Goal: Use online tool/utility: Use online tool/utility

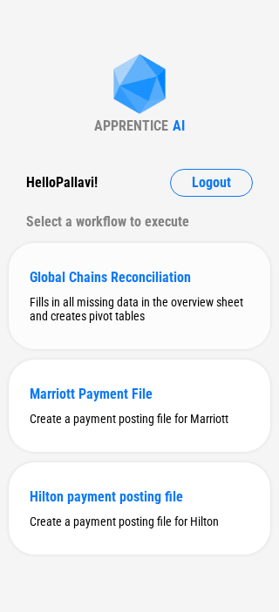
click at [118, 287] on div "Global Chains Reconciliation Fills in all missing data in the overview sheet an…" at bounding box center [139, 296] width 261 height 106
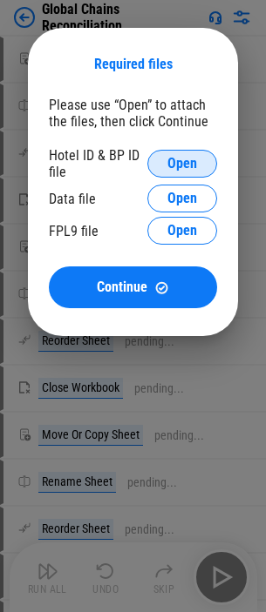
click at [185, 159] on span "Open" at bounding box center [182, 164] width 30 height 14
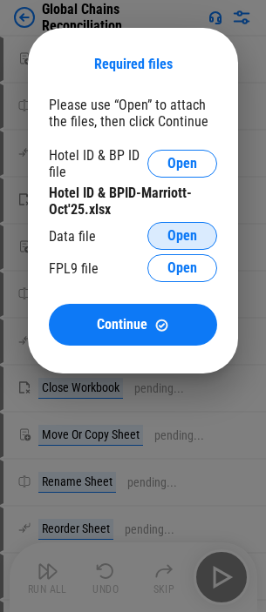
click at [172, 232] on span "Open" at bounding box center [182, 236] width 30 height 14
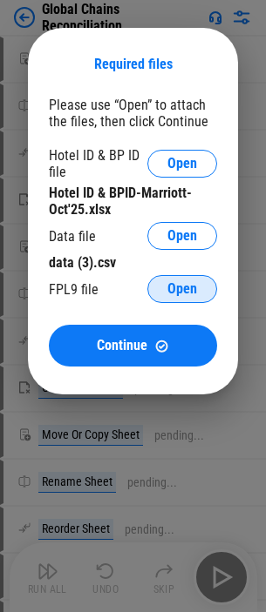
click at [182, 285] on span "Open" at bounding box center [182, 289] width 30 height 14
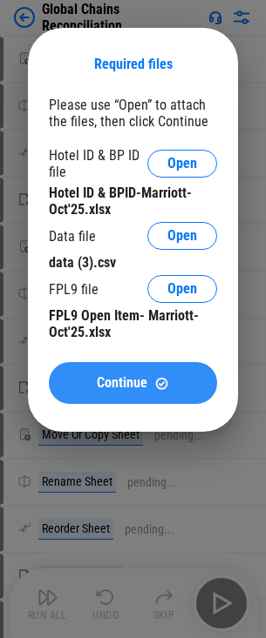
click at [98, 378] on span "Continue" at bounding box center [122, 383] width 51 height 14
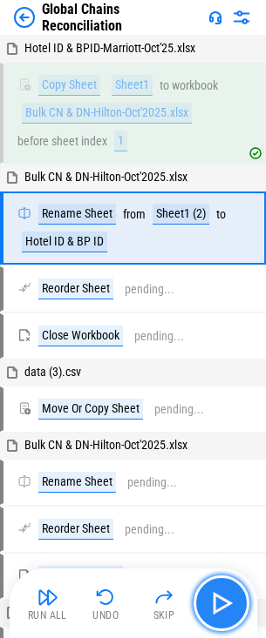
click at [219, 603] on img "button" at bounding box center [221, 603] width 28 height 28
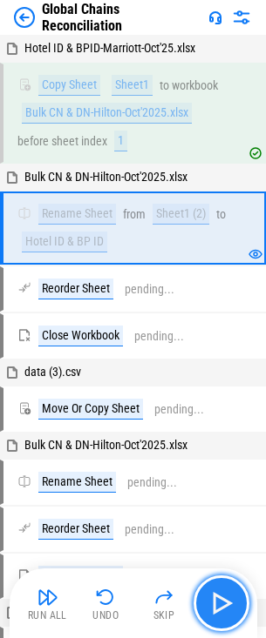
click at [219, 603] on img "button" at bounding box center [221, 603] width 28 height 28
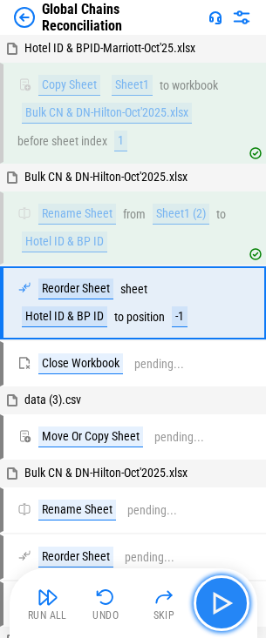
click at [219, 603] on img "button" at bounding box center [221, 603] width 28 height 28
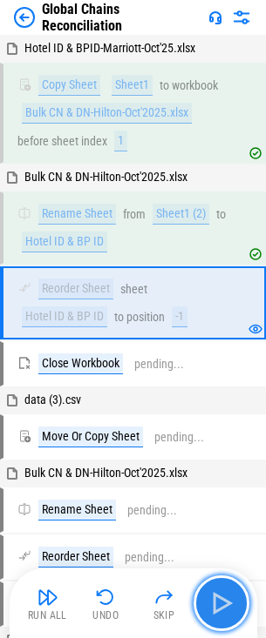
click at [219, 603] on img "button" at bounding box center [221, 603] width 28 height 28
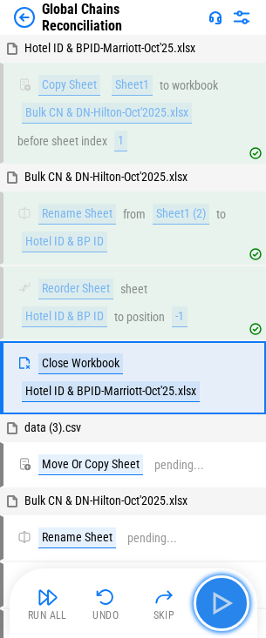
click at [219, 603] on img "button" at bounding box center [221, 603] width 28 height 28
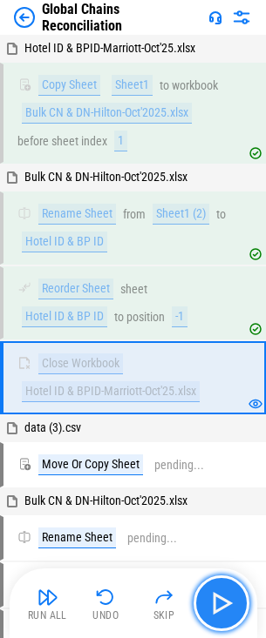
click at [219, 603] on img "button" at bounding box center [221, 603] width 28 height 28
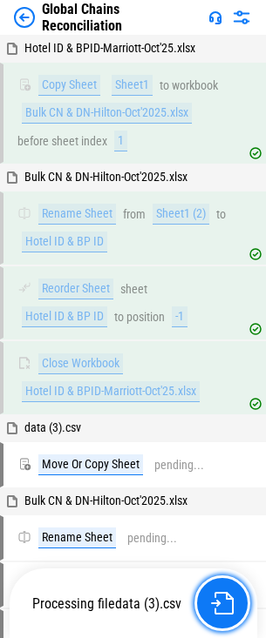
click at [219, 603] on img "button" at bounding box center [222, 603] width 23 height 23
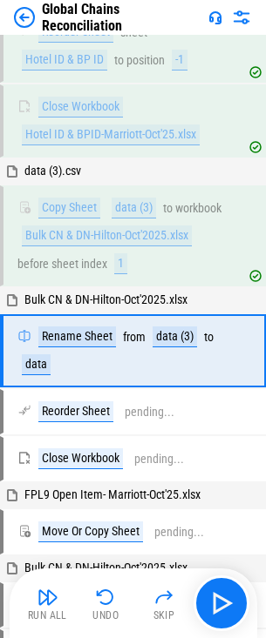
scroll to position [289, 0]
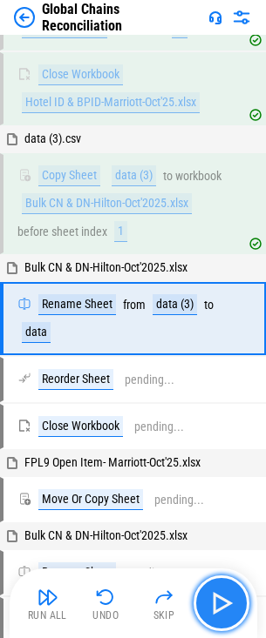
click at [220, 603] on img "button" at bounding box center [221, 603] width 28 height 28
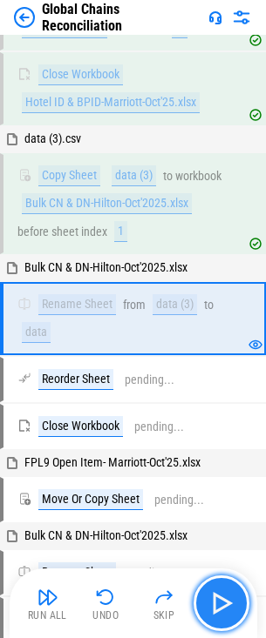
click at [220, 603] on img "button" at bounding box center [221, 603] width 28 height 28
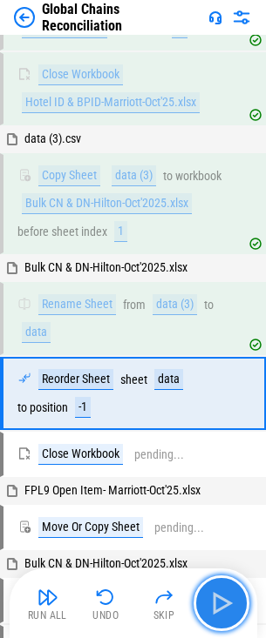
click at [220, 601] on img "button" at bounding box center [221, 603] width 28 height 28
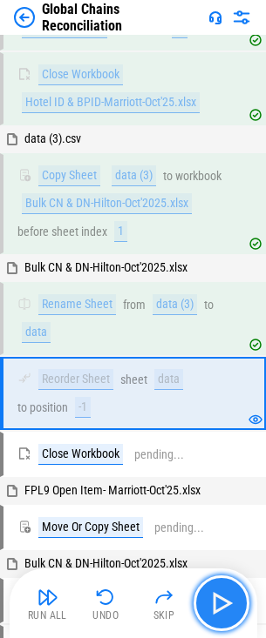
click at [220, 601] on img "button" at bounding box center [221, 603] width 28 height 28
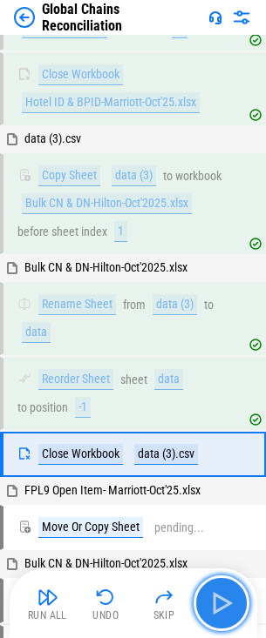
click at [219, 597] on img "button" at bounding box center [221, 603] width 28 height 28
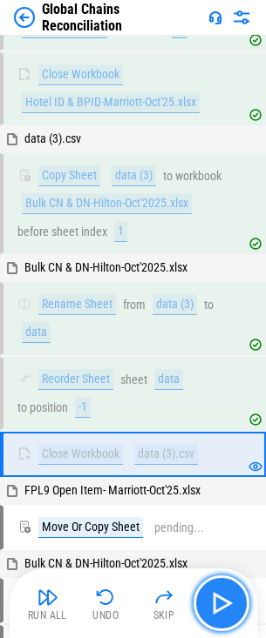
click at [222, 598] on img "button" at bounding box center [221, 603] width 28 height 28
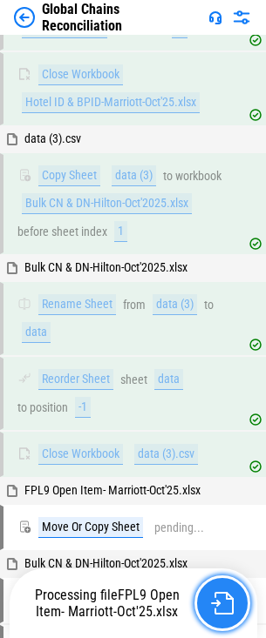
click at [223, 599] on img "button" at bounding box center [222, 603] width 23 height 23
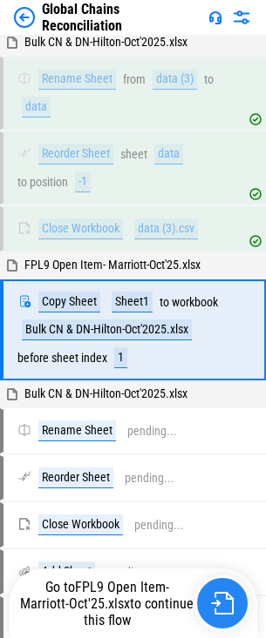
scroll to position [526, 0]
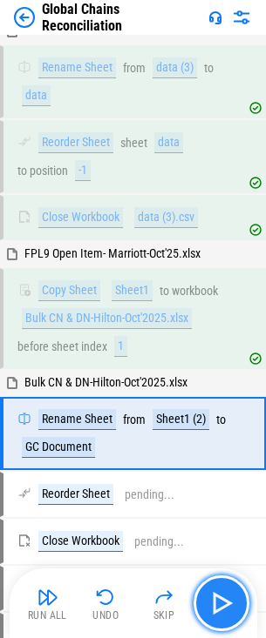
click at [221, 603] on img "button" at bounding box center [221, 603] width 28 height 28
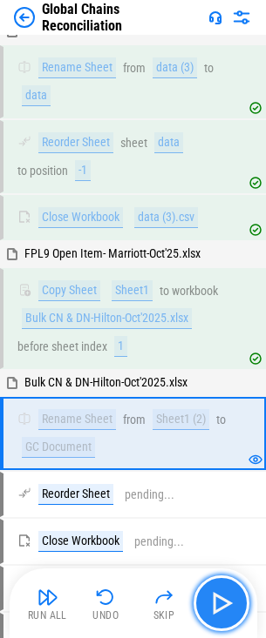
click at [221, 603] on img "button" at bounding box center [221, 603] width 28 height 28
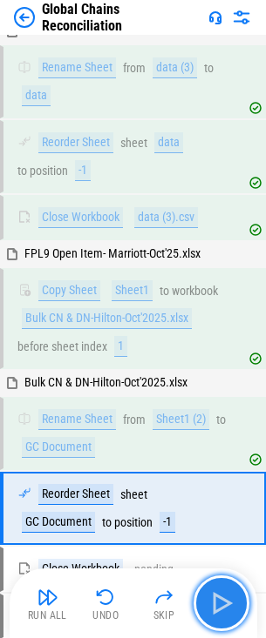
click at [221, 603] on img "button" at bounding box center [221, 603] width 28 height 28
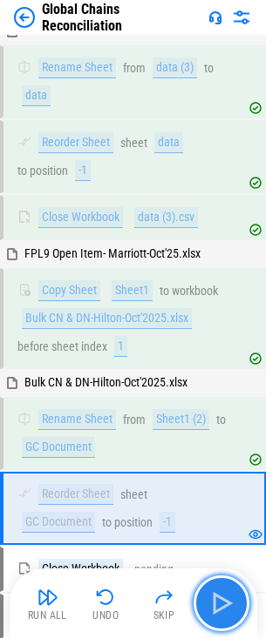
click at [221, 603] on img "button" at bounding box center [221, 603] width 28 height 28
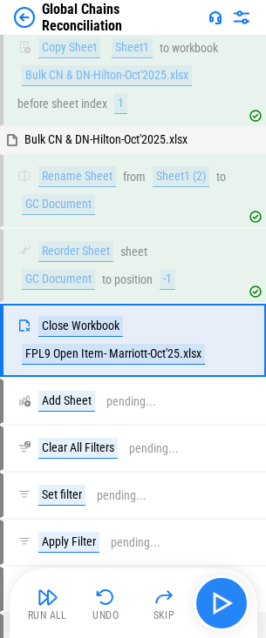
scroll to position [791, 0]
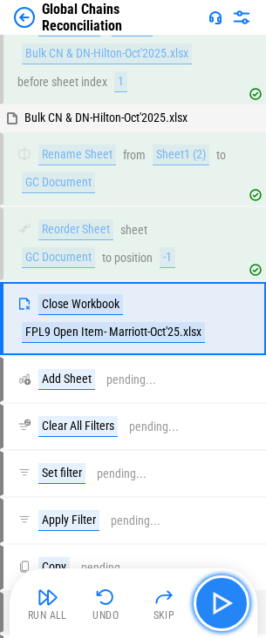
click at [221, 603] on img "button" at bounding box center [221, 603] width 28 height 28
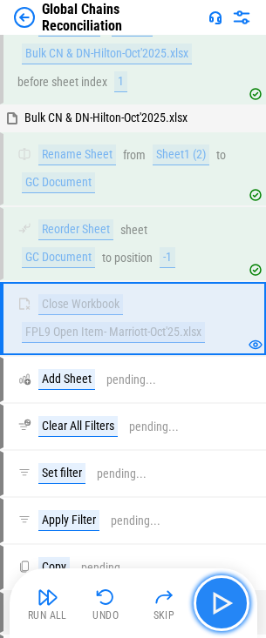
click at [215, 596] on img "button" at bounding box center [221, 603] width 28 height 28
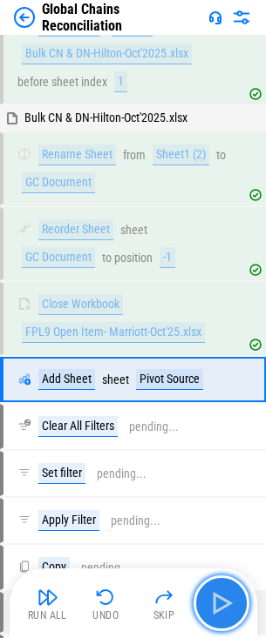
click at [215, 596] on img "button" at bounding box center [221, 603] width 28 height 28
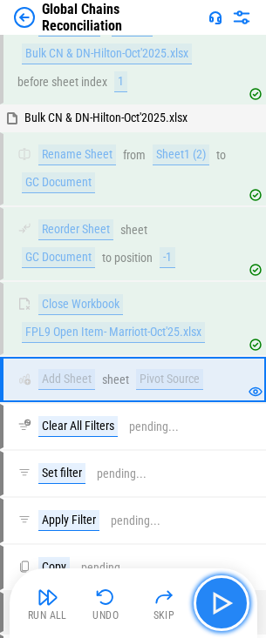
click at [215, 596] on img "button" at bounding box center [221, 603] width 28 height 28
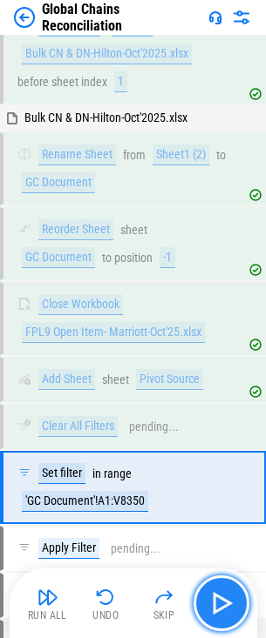
click at [215, 596] on img "button" at bounding box center [221, 603] width 28 height 28
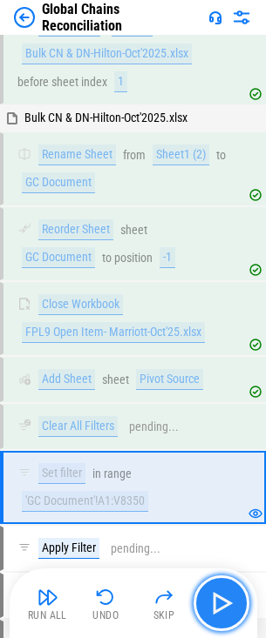
click at [215, 596] on img "button" at bounding box center [221, 603] width 28 height 28
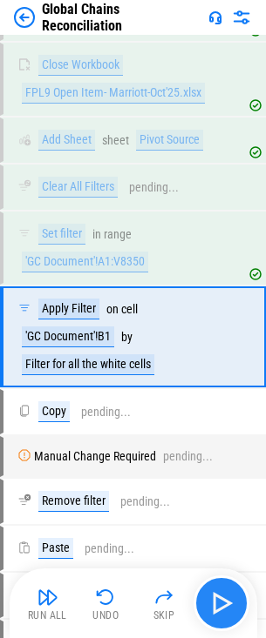
scroll to position [1048, 0]
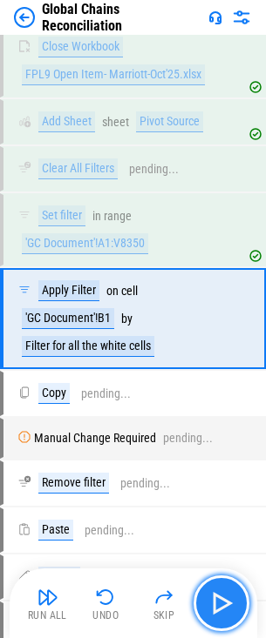
click at [215, 600] on img "button" at bounding box center [221, 603] width 28 height 28
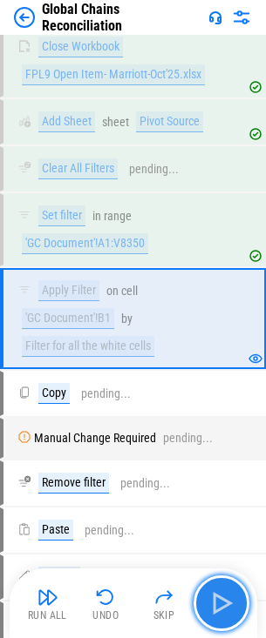
click at [215, 600] on img "button" at bounding box center [221, 603] width 28 height 28
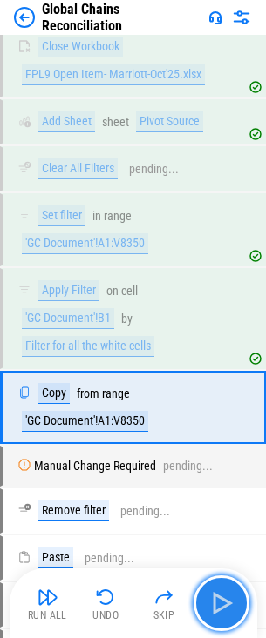
click at [215, 600] on img "button" at bounding box center [221, 603] width 28 height 28
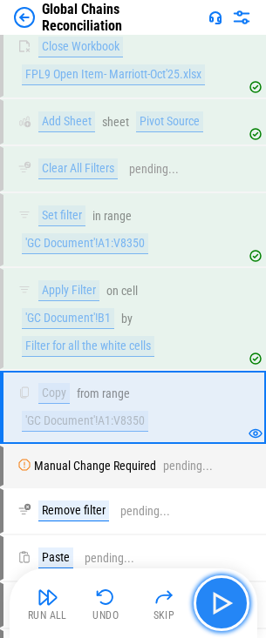
click at [215, 600] on img "button" at bounding box center [221, 603] width 28 height 28
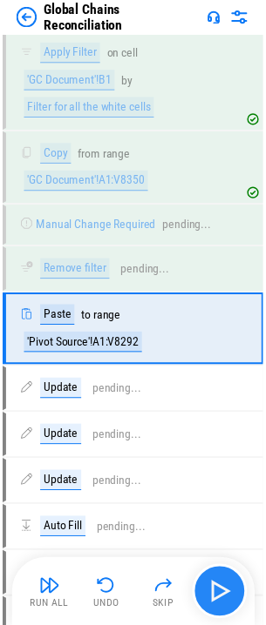
scroll to position [1303, 0]
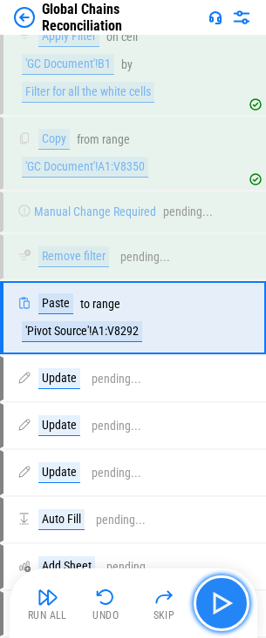
click at [215, 600] on img "button" at bounding box center [221, 603] width 28 height 28
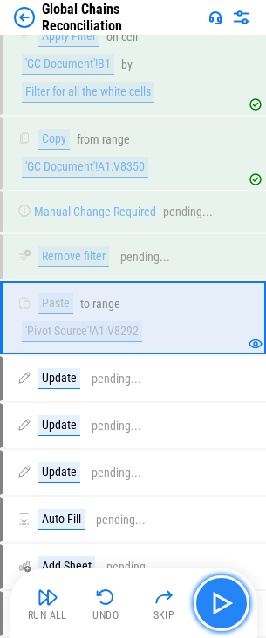
click at [215, 600] on img "button" at bounding box center [221, 603] width 28 height 28
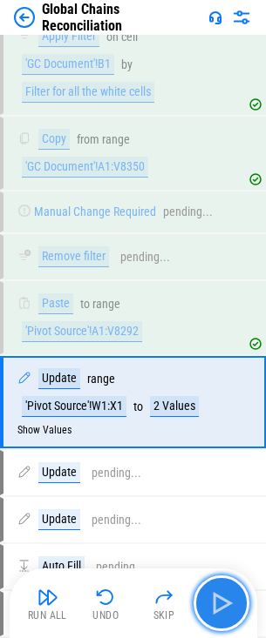
click at [215, 600] on img "button" at bounding box center [221, 603] width 28 height 28
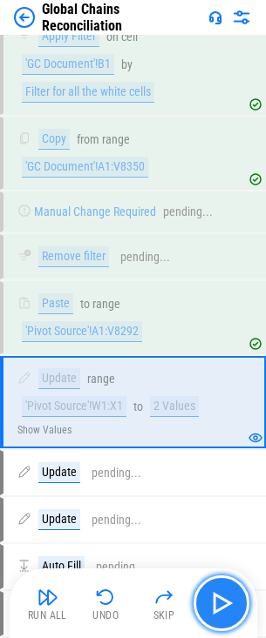
click at [215, 601] on img "button" at bounding box center [221, 603] width 28 height 28
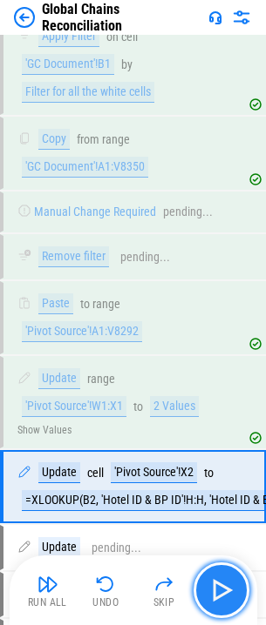
click at [221, 601] on img "button" at bounding box center [221, 590] width 28 height 28
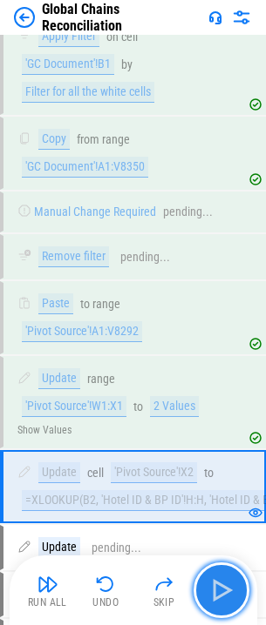
click at [231, 590] on img "button" at bounding box center [221, 590] width 28 height 28
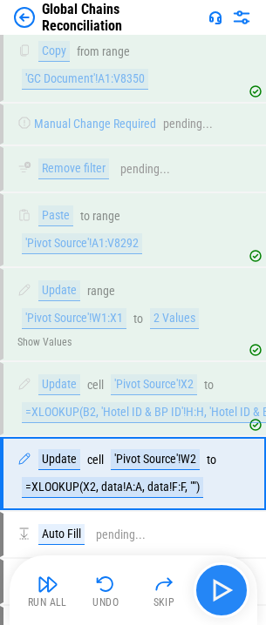
scroll to position [1552, 0]
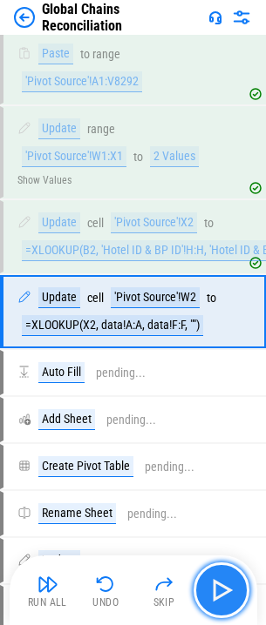
click at [220, 583] on img "button" at bounding box center [221, 590] width 28 height 28
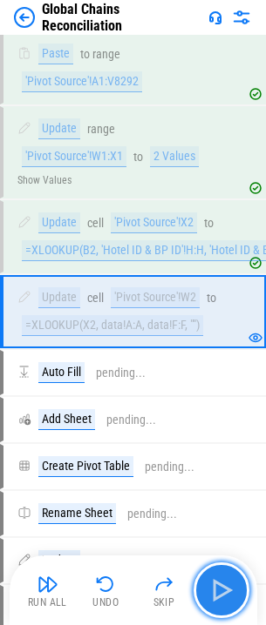
click at [220, 583] on img "button" at bounding box center [221, 590] width 28 height 28
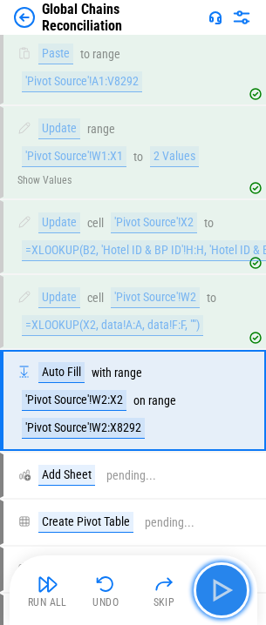
click at [220, 583] on img "button" at bounding box center [221, 590] width 28 height 28
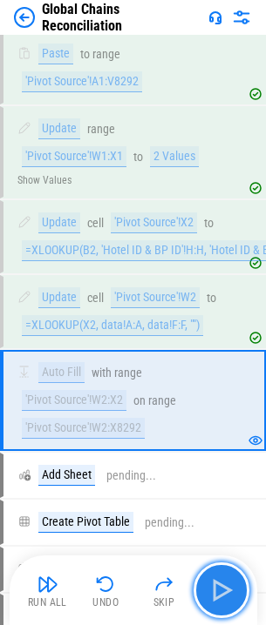
click at [220, 583] on img "button" at bounding box center [221, 590] width 28 height 28
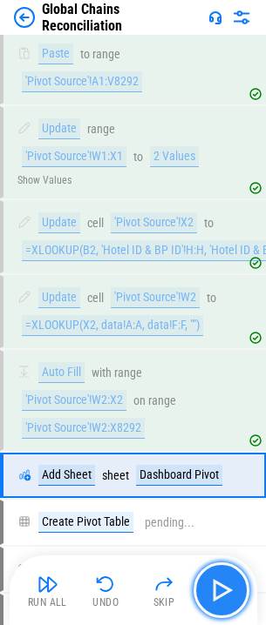
click at [216, 584] on img "button" at bounding box center [221, 590] width 28 height 28
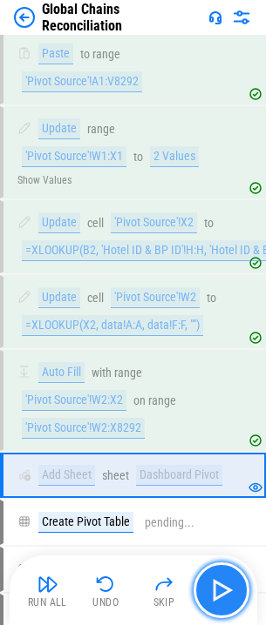
click at [216, 584] on img "button" at bounding box center [221, 590] width 28 height 28
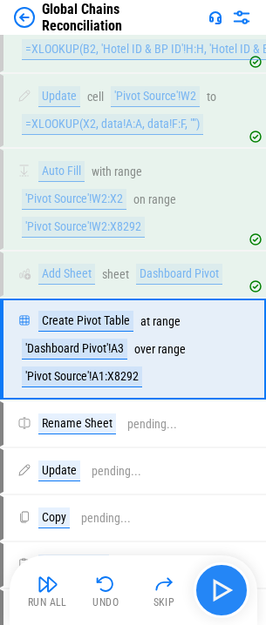
scroll to position [1791, 0]
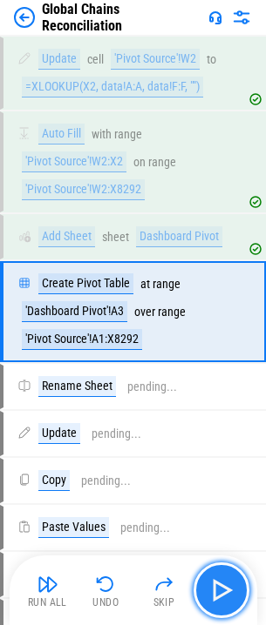
click at [216, 584] on img "button" at bounding box center [221, 590] width 28 height 28
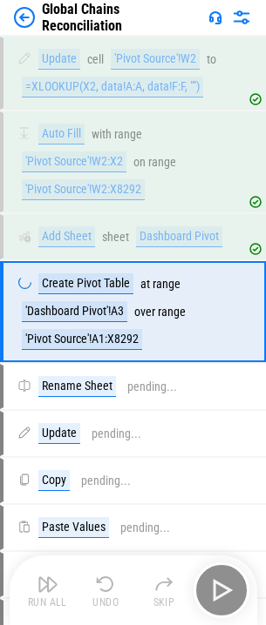
click at [216, 584] on div "Run All Undo Skip" at bounding box center [135, 590] width 230 height 56
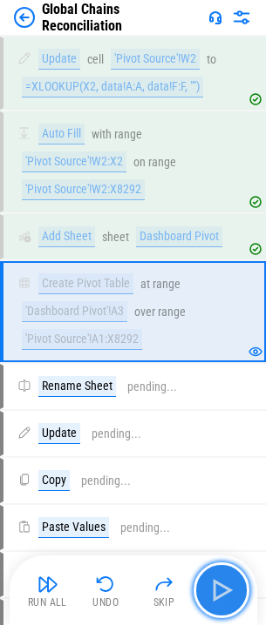
click at [227, 587] on img "button" at bounding box center [221, 590] width 28 height 28
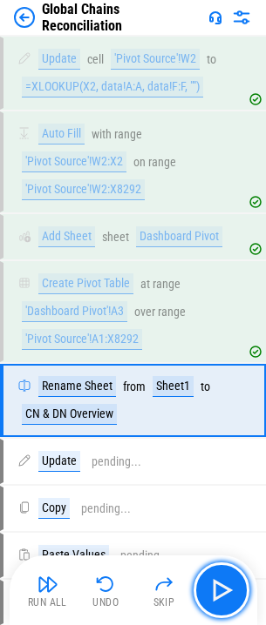
click at [227, 587] on img "button" at bounding box center [221, 590] width 28 height 28
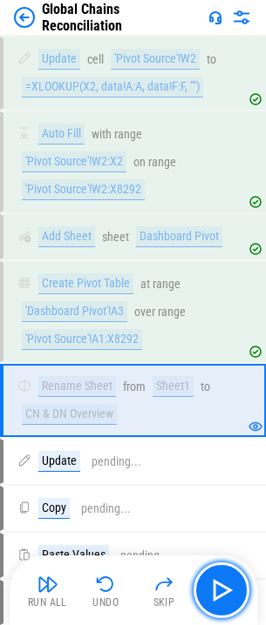
click at [227, 587] on img "button" at bounding box center [221, 590] width 28 height 28
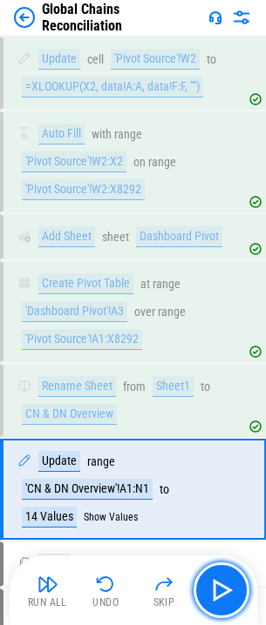
click at [227, 587] on img "button" at bounding box center [221, 590] width 28 height 28
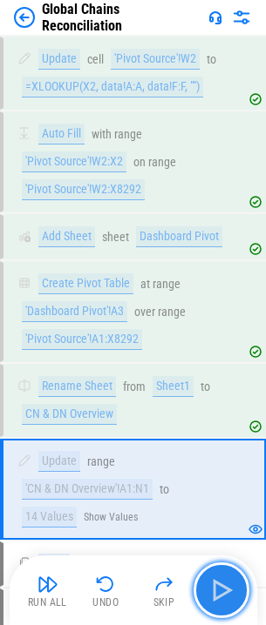
click at [227, 588] on img "button" at bounding box center [221, 590] width 28 height 28
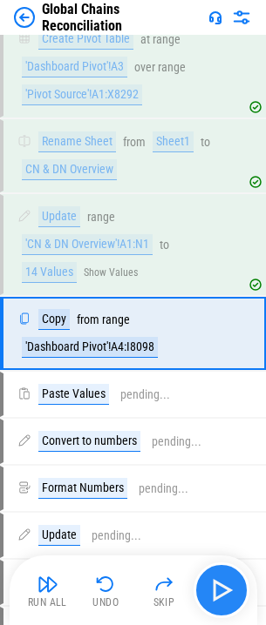
scroll to position [2057, 0]
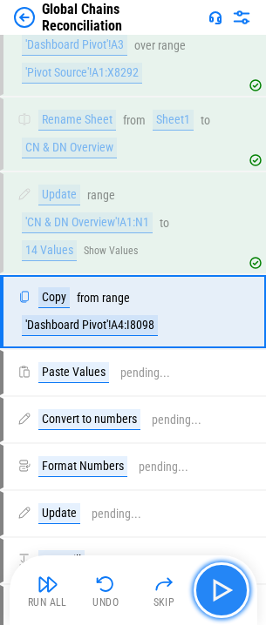
click at [217, 585] on img "button" at bounding box center [221, 590] width 28 height 28
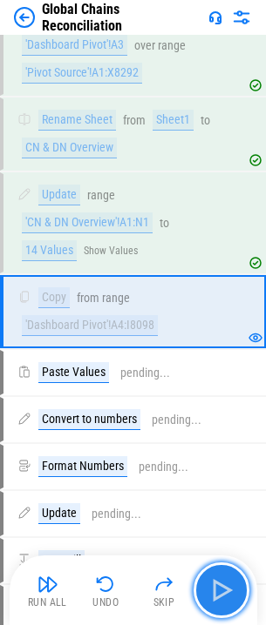
click at [217, 585] on img "button" at bounding box center [221, 590] width 28 height 28
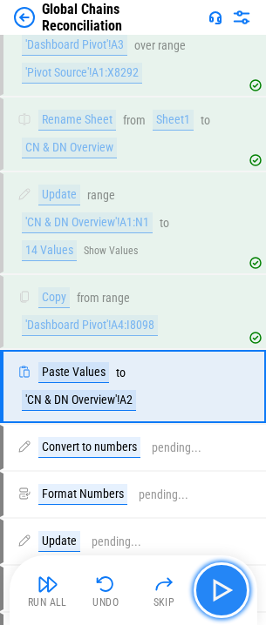
click at [217, 585] on img "button" at bounding box center [221, 590] width 28 height 28
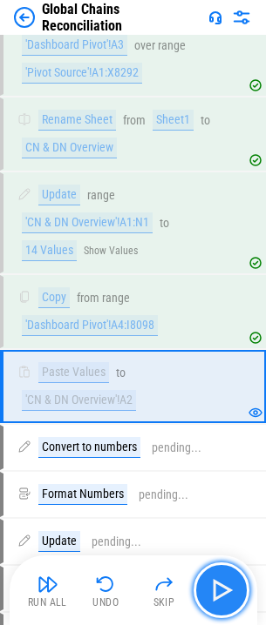
click at [217, 585] on img "button" at bounding box center [221, 590] width 28 height 28
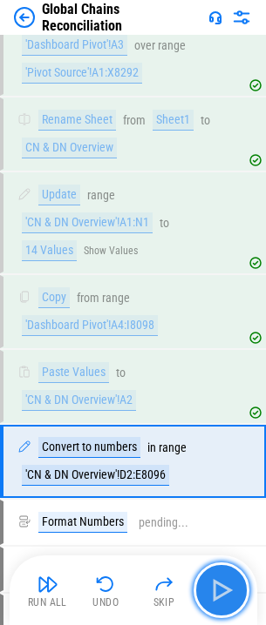
click at [217, 585] on img "button" at bounding box center [221, 590] width 28 height 28
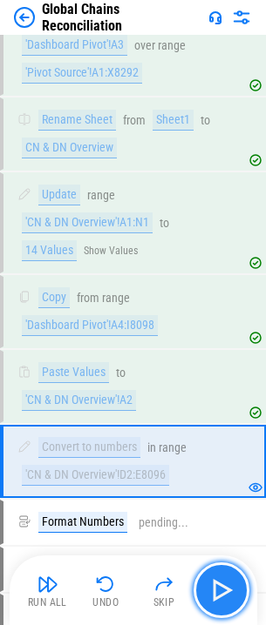
click at [217, 585] on img "button" at bounding box center [221, 590] width 28 height 28
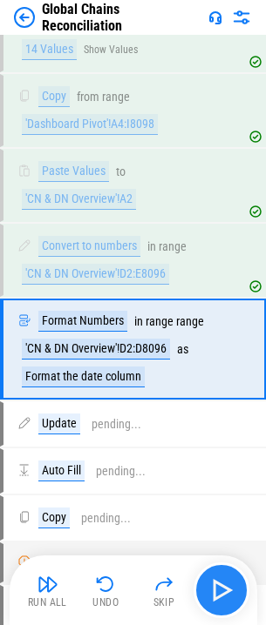
scroll to position [2296, 0]
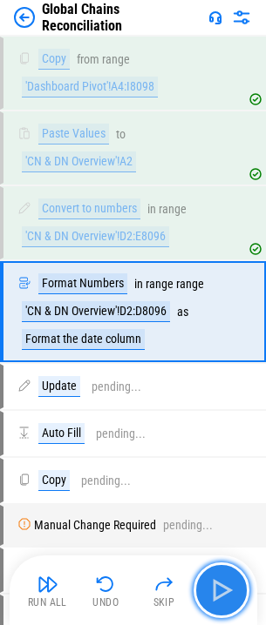
click at [217, 585] on img "button" at bounding box center [221, 590] width 28 height 28
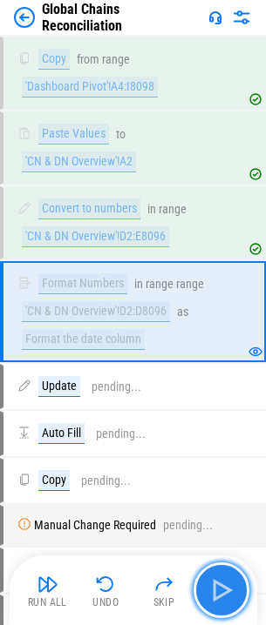
click at [217, 585] on img "button" at bounding box center [221, 590] width 28 height 28
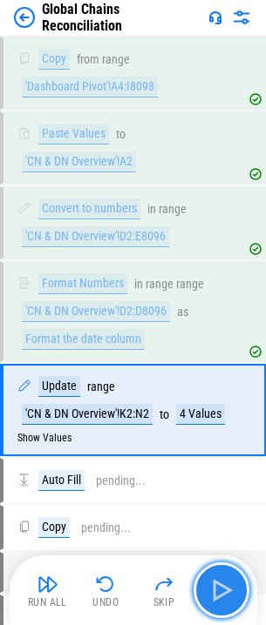
click at [218, 585] on img "button" at bounding box center [221, 590] width 28 height 28
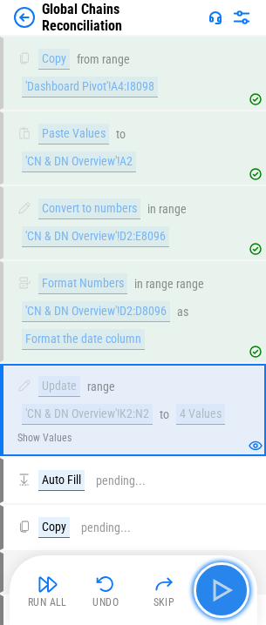
click at [219, 583] on img "button" at bounding box center [221, 590] width 28 height 28
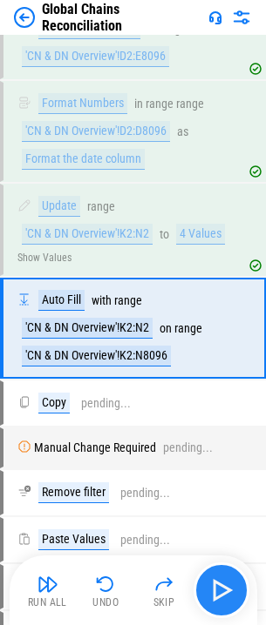
scroll to position [2493, 0]
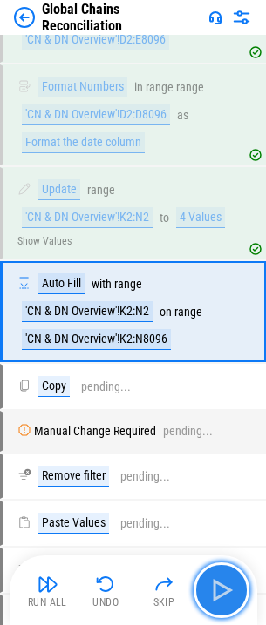
click at [219, 583] on img "button" at bounding box center [221, 590] width 28 height 28
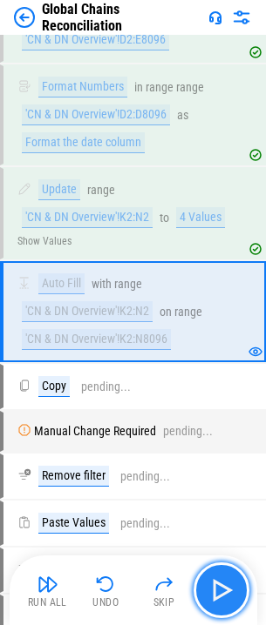
click at [219, 583] on img "button" at bounding box center [221, 590] width 28 height 28
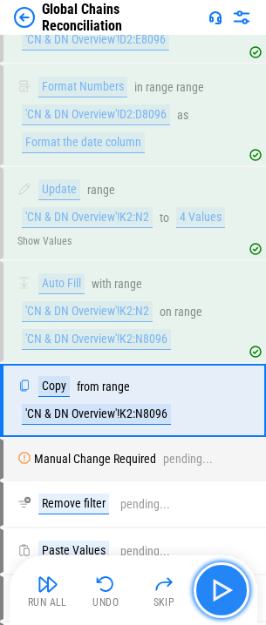
click at [219, 584] on img "button" at bounding box center [221, 590] width 28 height 28
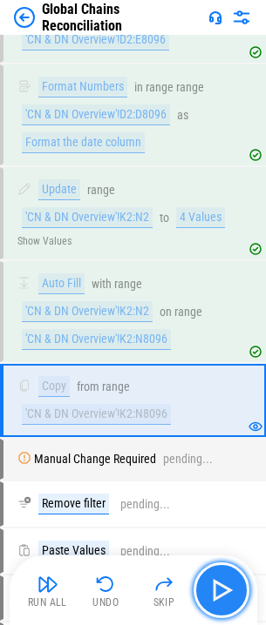
click at [219, 584] on img "button" at bounding box center [221, 590] width 28 height 28
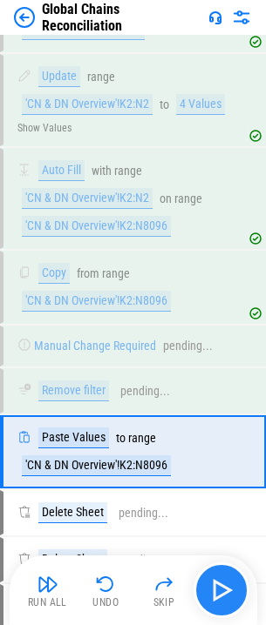
scroll to position [2747, 0]
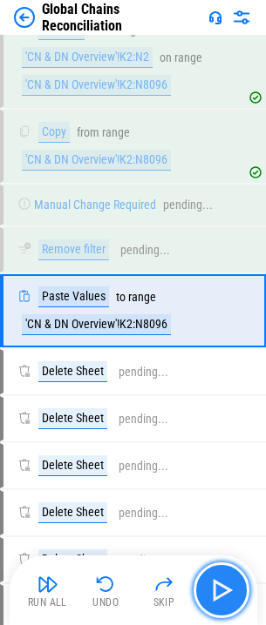
click at [219, 584] on img "button" at bounding box center [221, 590] width 28 height 28
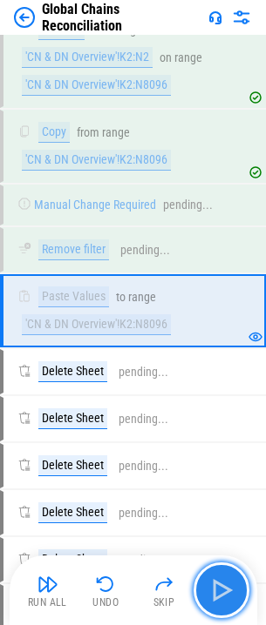
click at [218, 583] on img "button" at bounding box center [221, 590] width 28 height 28
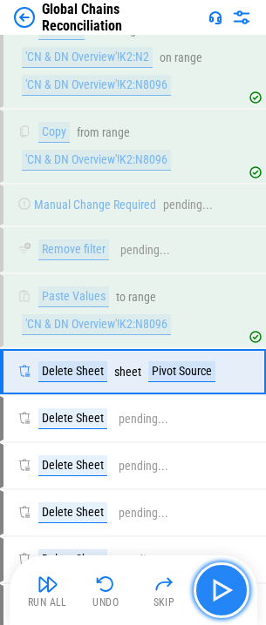
click at [218, 583] on img "button" at bounding box center [221, 590] width 28 height 28
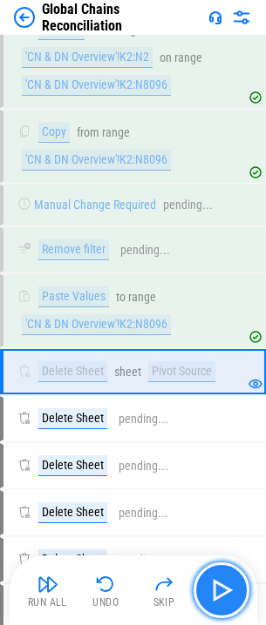
click at [218, 583] on img "button" at bounding box center [221, 590] width 28 height 28
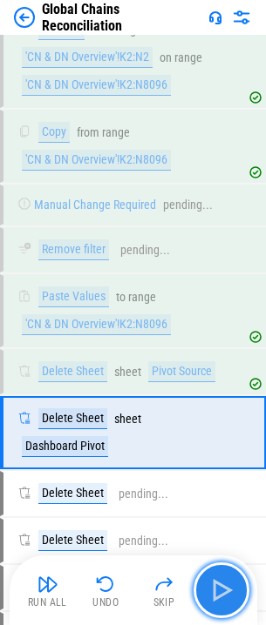
click at [218, 583] on img "button" at bounding box center [221, 590] width 28 height 28
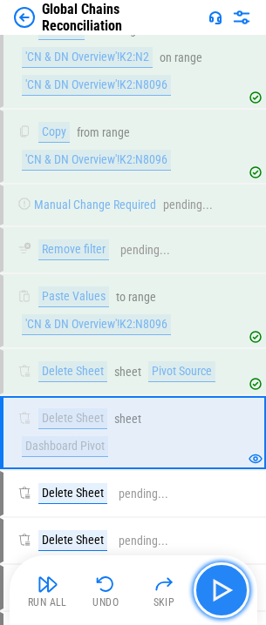
click at [218, 583] on img "button" at bounding box center [221, 590] width 28 height 28
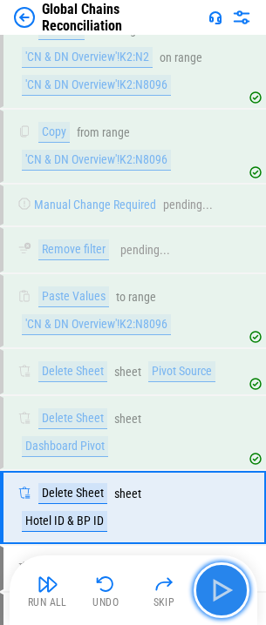
click at [218, 583] on img "button" at bounding box center [221, 590] width 28 height 28
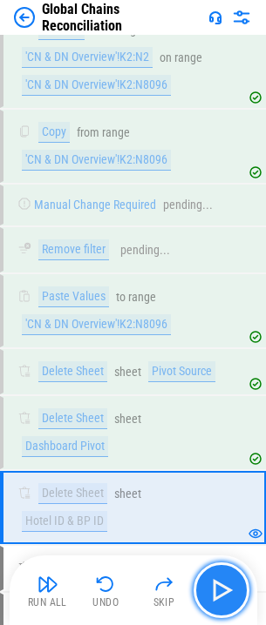
click at [218, 583] on img "button" at bounding box center [221, 590] width 28 height 28
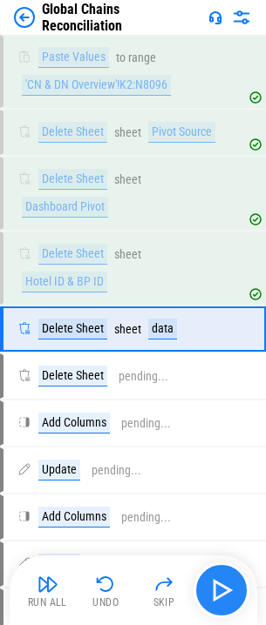
scroll to position [3005, 0]
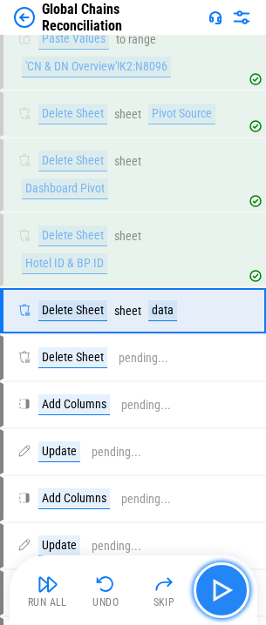
click at [218, 583] on img "button" at bounding box center [221, 590] width 28 height 28
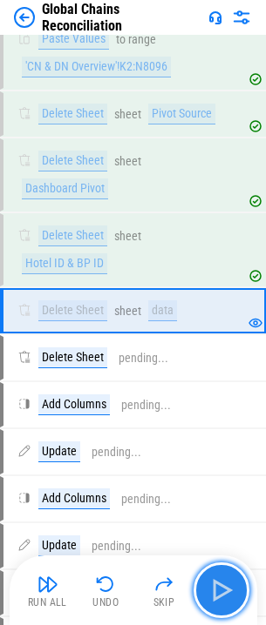
click at [218, 583] on img "button" at bounding box center [221, 590] width 28 height 28
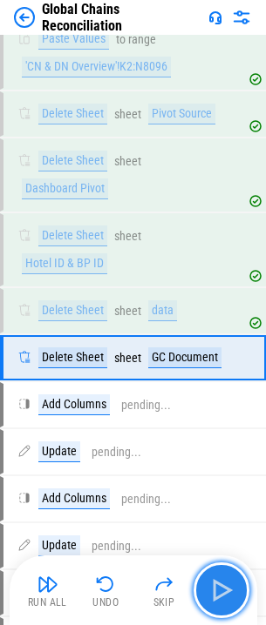
click at [218, 583] on img "button" at bounding box center [221, 590] width 28 height 28
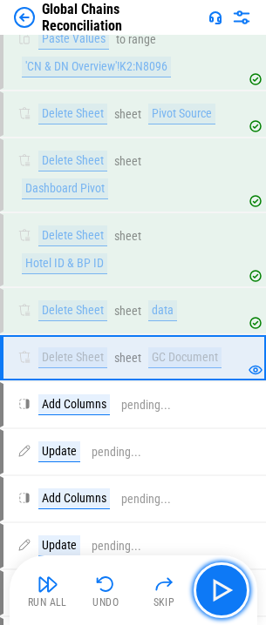
click at [220, 579] on img "button" at bounding box center [221, 590] width 28 height 28
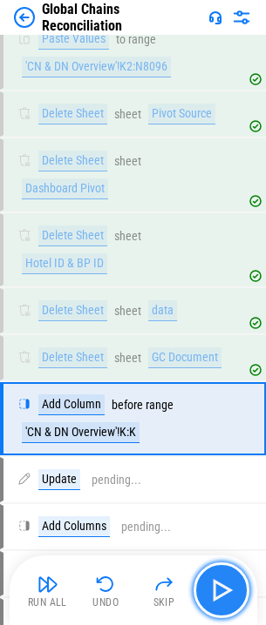
click at [219, 585] on img "button" at bounding box center [221, 590] width 28 height 28
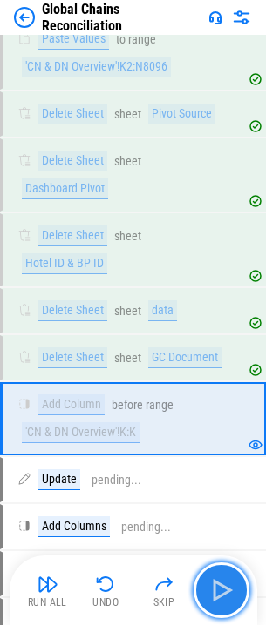
click at [219, 585] on img "button" at bounding box center [221, 590] width 28 height 28
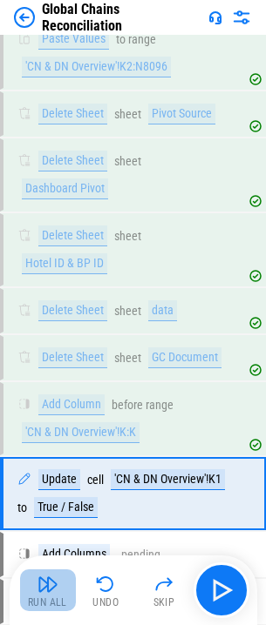
click at [40, 589] on img "button" at bounding box center [47, 584] width 21 height 21
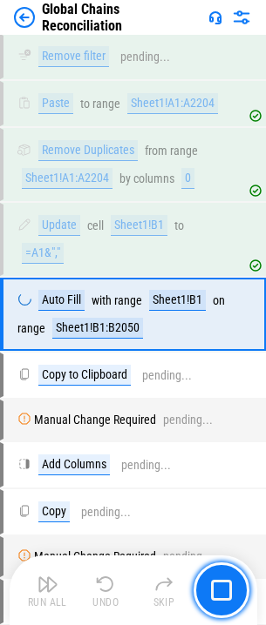
scroll to position [4840, 0]
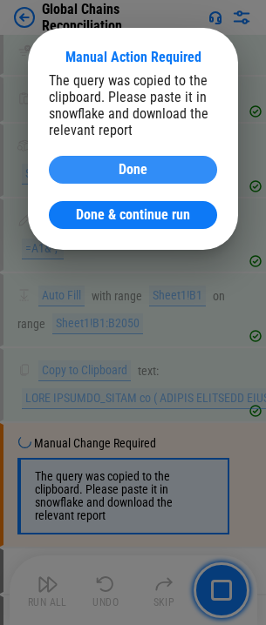
click at [154, 165] on div "Done" at bounding box center [133, 170] width 126 height 14
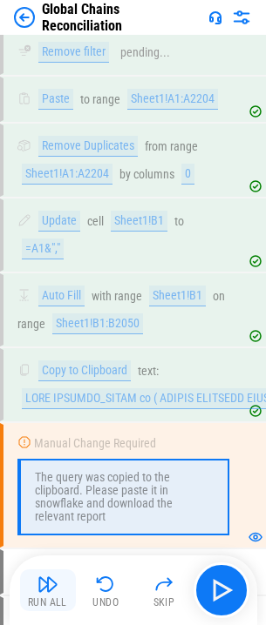
click at [45, 586] on img "button" at bounding box center [47, 584] width 21 height 21
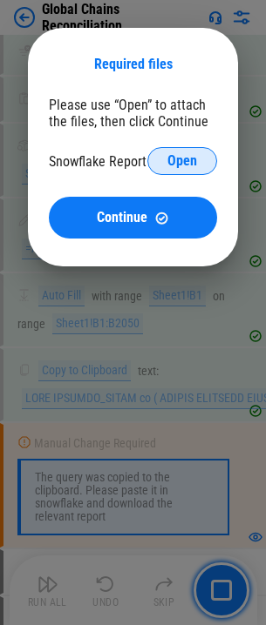
click at [172, 161] on span "Open" at bounding box center [182, 161] width 30 height 14
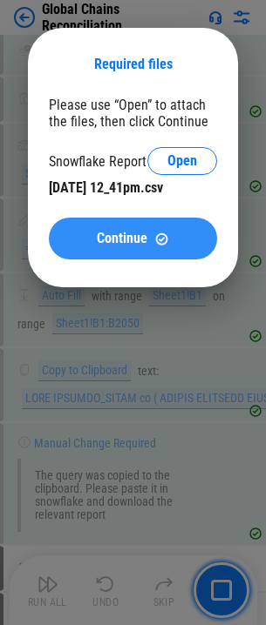
click at [131, 232] on span "Continue" at bounding box center [122, 239] width 51 height 14
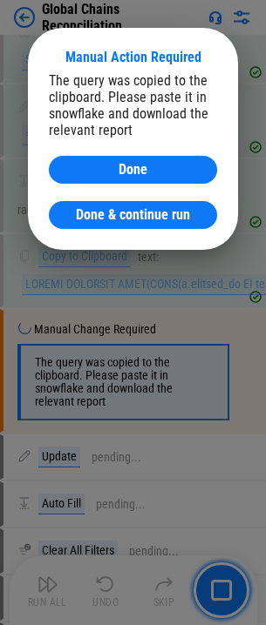
scroll to position [6872, 0]
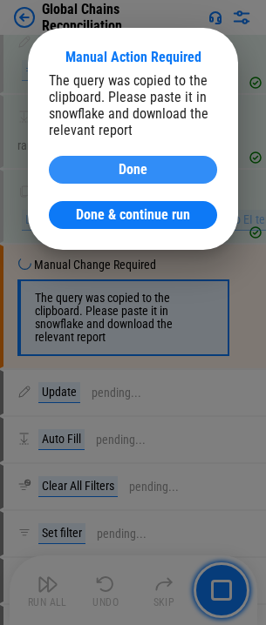
click at [146, 163] on span "Done" at bounding box center [132, 170] width 29 height 14
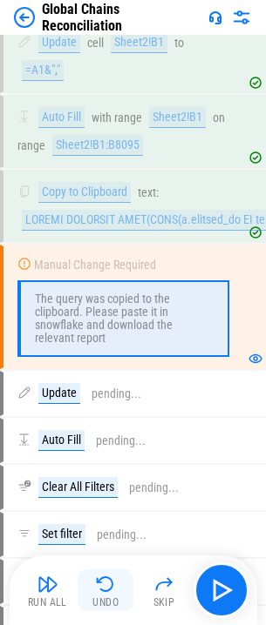
click at [104, 584] on img "button" at bounding box center [105, 584] width 21 height 21
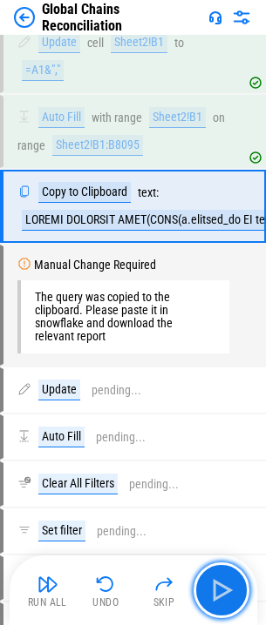
drag, startPoint x: 213, startPoint y: 579, endPoint x: 108, endPoint y: 623, distance: 114.0
click at [213, 579] on img "button" at bounding box center [221, 590] width 28 height 28
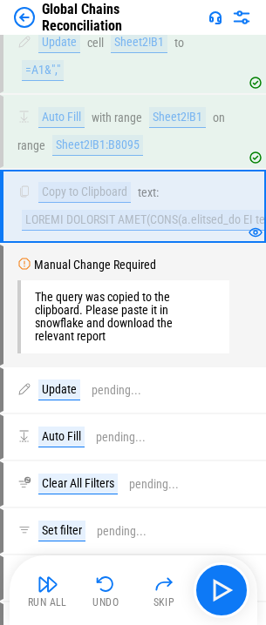
click at [49, 591] on img "button" at bounding box center [47, 584] width 21 height 21
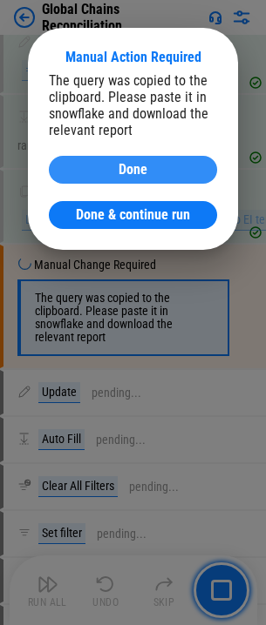
click at [146, 163] on span "Done" at bounding box center [132, 170] width 29 height 14
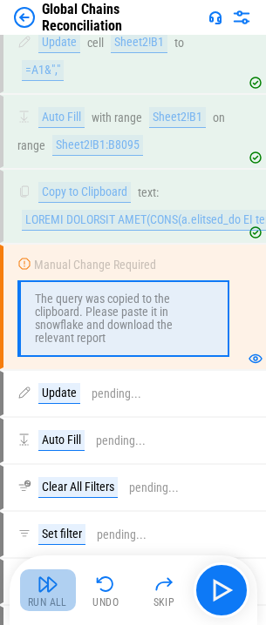
drag, startPoint x: 46, startPoint y: 602, endPoint x: 17, endPoint y: 614, distance: 32.0
click at [46, 602] on div "Run All" at bounding box center [47, 602] width 39 height 10
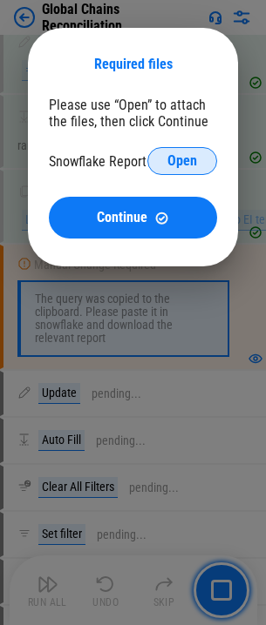
click at [197, 153] on button "Open" at bounding box center [182, 161] width 70 height 28
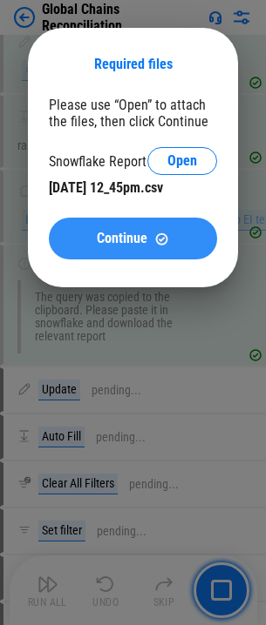
click at [138, 239] on span "Continue" at bounding box center [122, 239] width 51 height 14
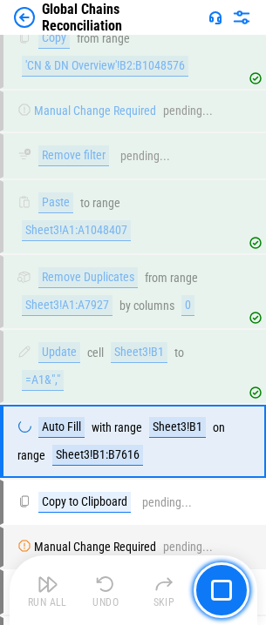
scroll to position [8593, 0]
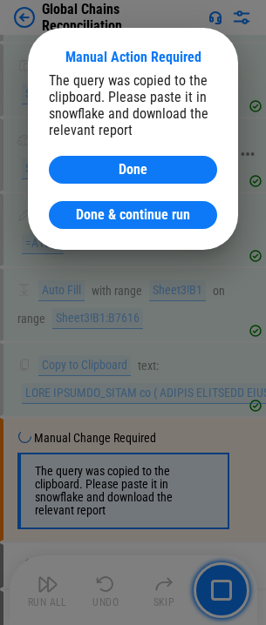
click at [129, 165] on span "Done" at bounding box center [132, 170] width 29 height 14
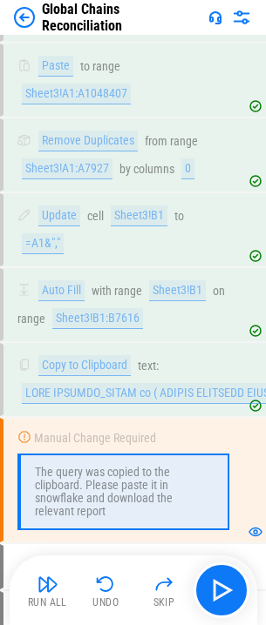
drag, startPoint x: 44, startPoint y: 587, endPoint x: 71, endPoint y: 556, distance: 41.4
click at [44, 587] on img "button" at bounding box center [47, 584] width 21 height 21
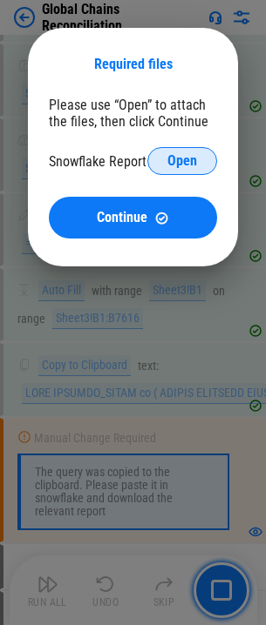
click at [173, 172] on button "Open" at bounding box center [182, 161] width 70 height 28
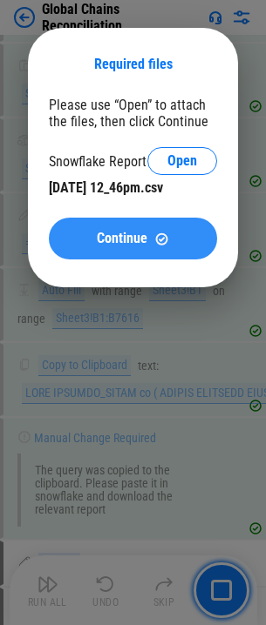
click at [150, 236] on div "Continue" at bounding box center [133, 239] width 126 height 15
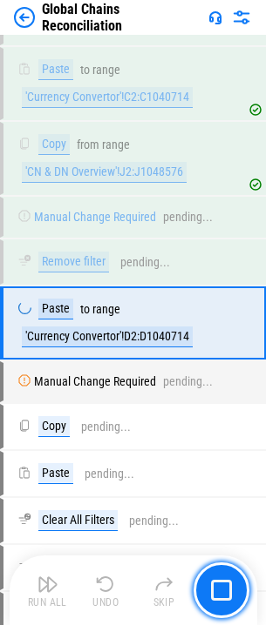
scroll to position [11439, 0]
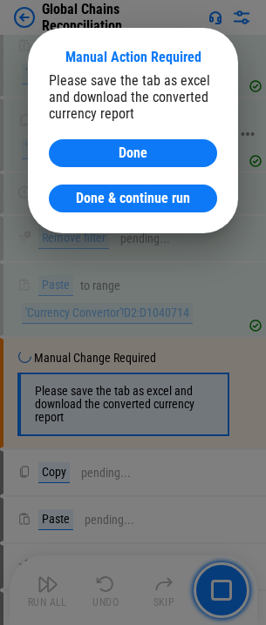
click at [147, 154] on div "Done" at bounding box center [133, 153] width 126 height 14
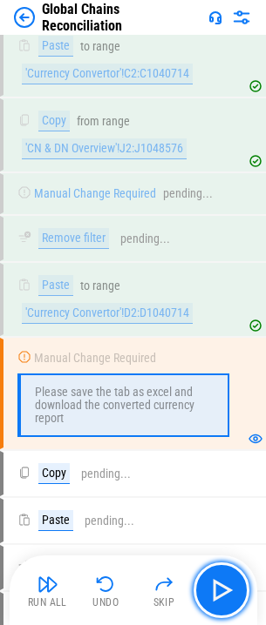
drag, startPoint x: 219, startPoint y: 580, endPoint x: 195, endPoint y: 586, distance: 25.1
click at [219, 580] on img "button" at bounding box center [221, 590] width 28 height 28
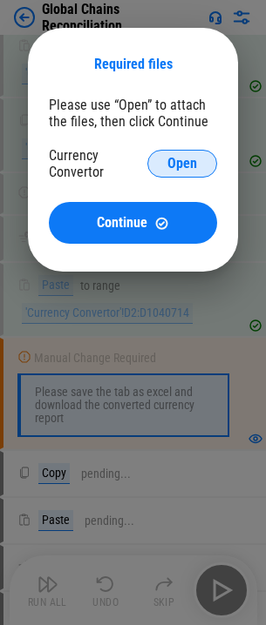
click at [170, 152] on button "Open" at bounding box center [182, 164] width 70 height 28
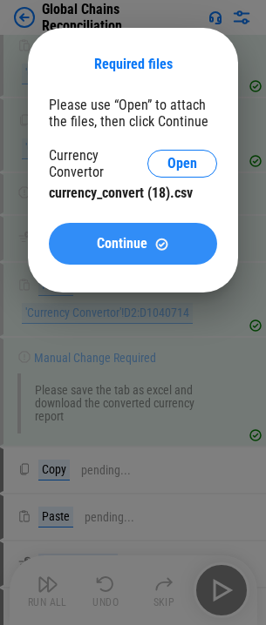
click at [120, 247] on span "Continue" at bounding box center [122, 244] width 51 height 14
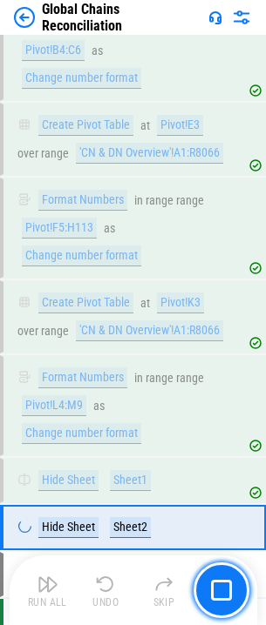
scroll to position [19262, 0]
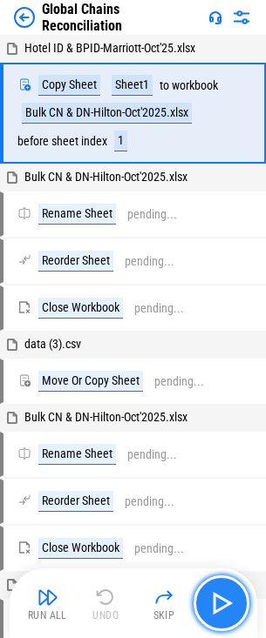
click at [219, 603] on img "button" at bounding box center [221, 603] width 28 height 28
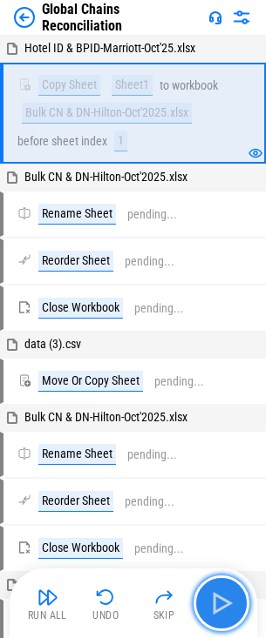
click at [219, 603] on img "button" at bounding box center [221, 603] width 28 height 28
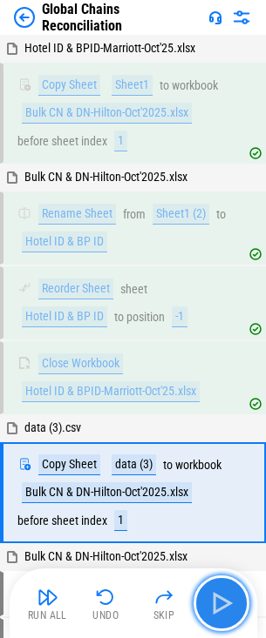
click at [219, 603] on img "button" at bounding box center [221, 603] width 28 height 28
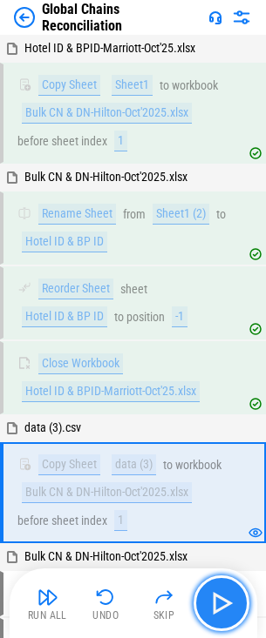
click at [219, 603] on img "button" at bounding box center [221, 603] width 28 height 28
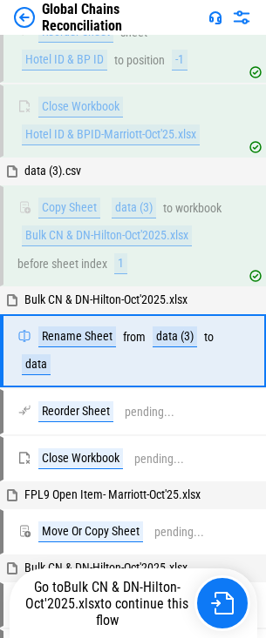
scroll to position [289, 0]
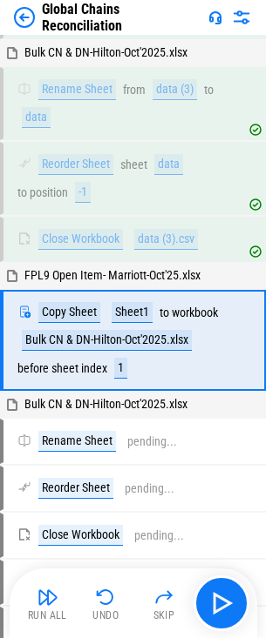
scroll to position [526, 0]
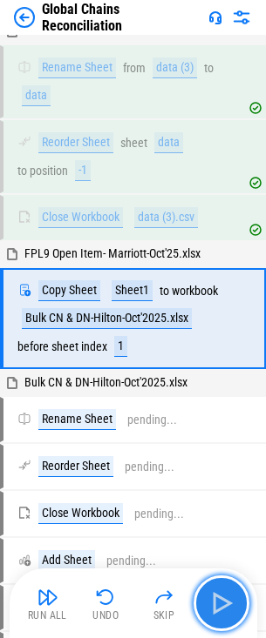
click at [223, 598] on img "button" at bounding box center [221, 603] width 28 height 28
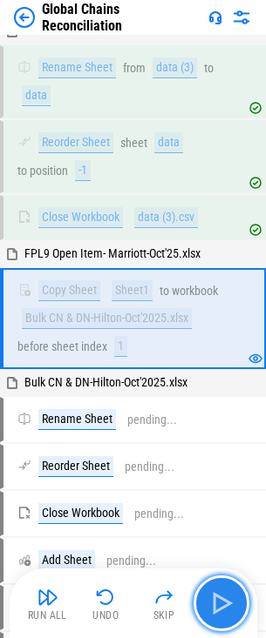
click at [226, 604] on img "button" at bounding box center [221, 603] width 28 height 28
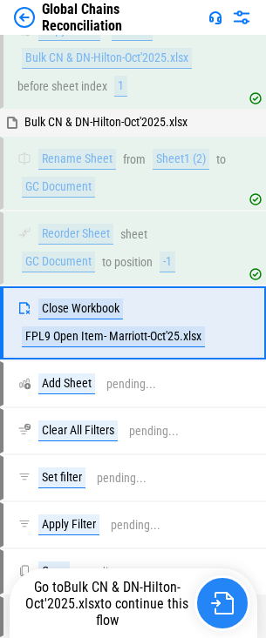
scroll to position [791, 0]
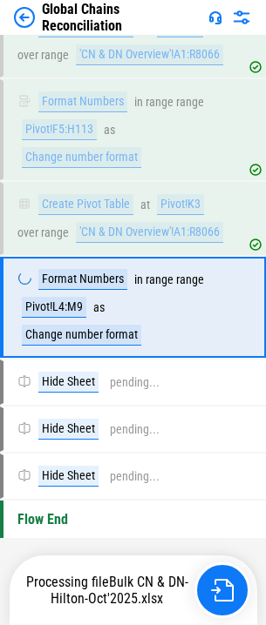
scroll to position [19257, 0]
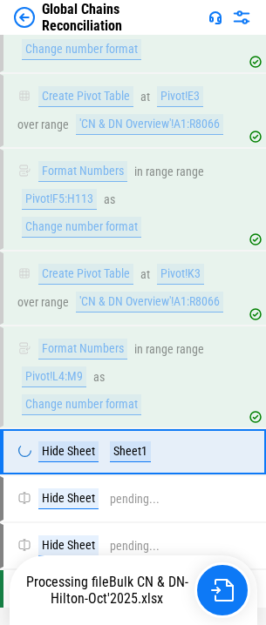
scroll to position [19262, 0]
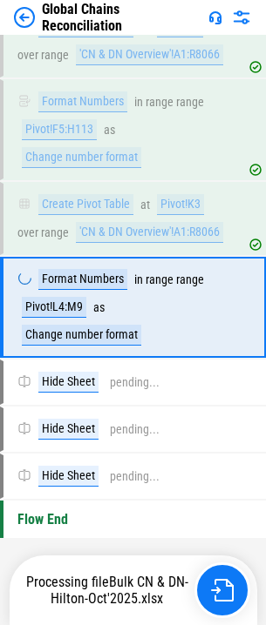
scroll to position [19257, 0]
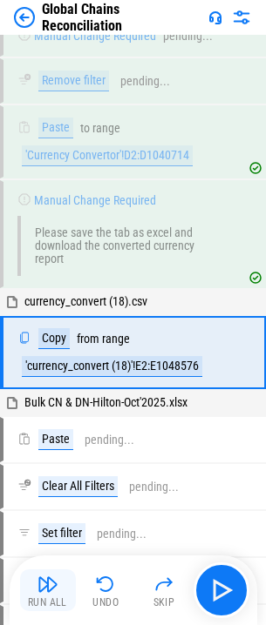
scroll to position [11650, 0]
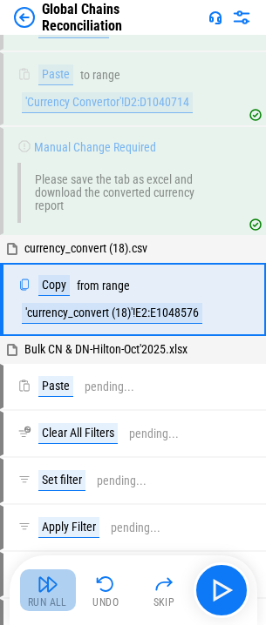
click at [43, 585] on img "button" at bounding box center [47, 584] width 21 height 21
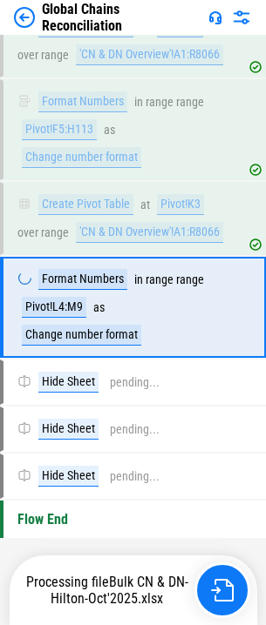
scroll to position [19257, 0]
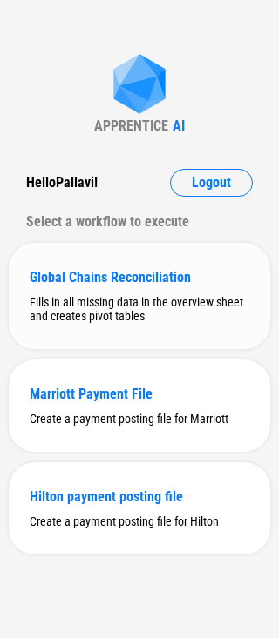
click at [91, 304] on div "Fills in all missing data in the overview sheet and creates pivot tables" at bounding box center [139, 309] width 219 height 28
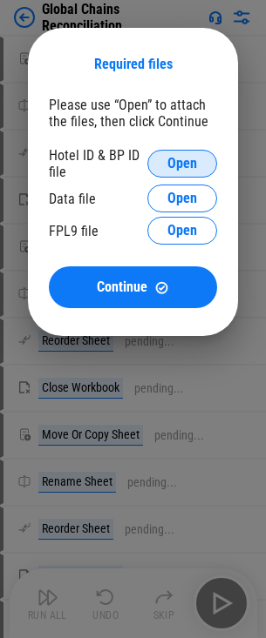
click at [169, 157] on span "Open" at bounding box center [182, 164] width 30 height 14
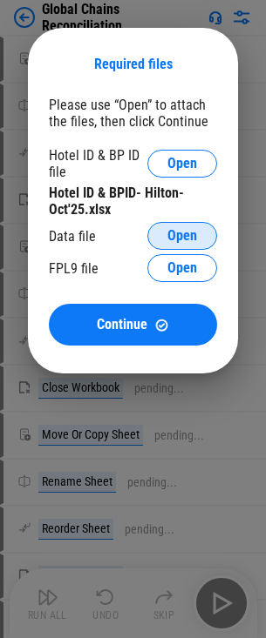
click at [166, 227] on button "Open" at bounding box center [182, 236] width 70 height 28
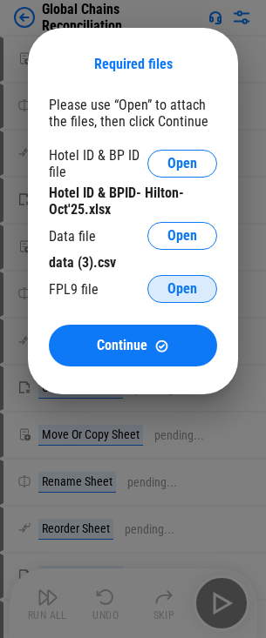
click at [180, 285] on span "Open" at bounding box center [182, 289] width 30 height 14
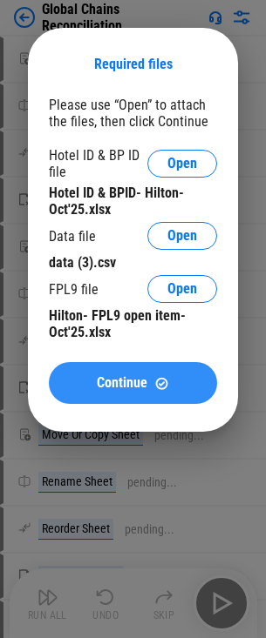
click at [117, 380] on span "Continue" at bounding box center [122, 383] width 51 height 14
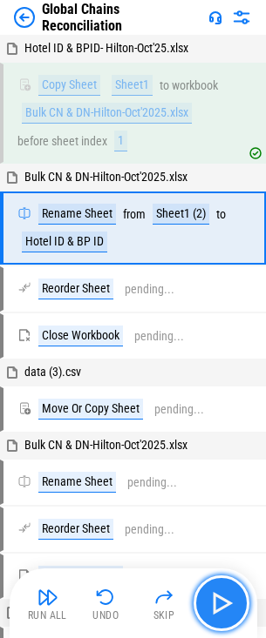
click at [221, 606] on img "button" at bounding box center [221, 603] width 28 height 28
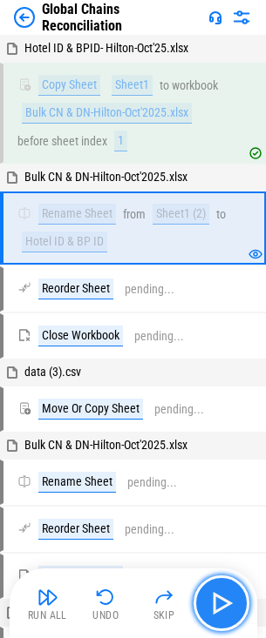
click at [221, 606] on img "button" at bounding box center [221, 603] width 28 height 28
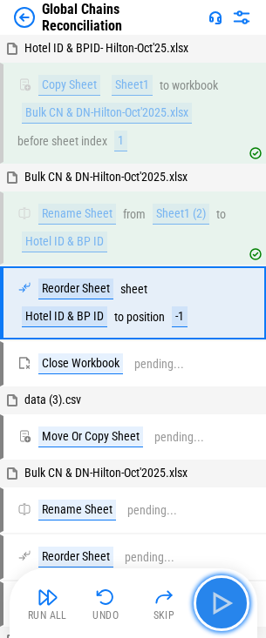
click at [221, 606] on img "button" at bounding box center [221, 603] width 28 height 28
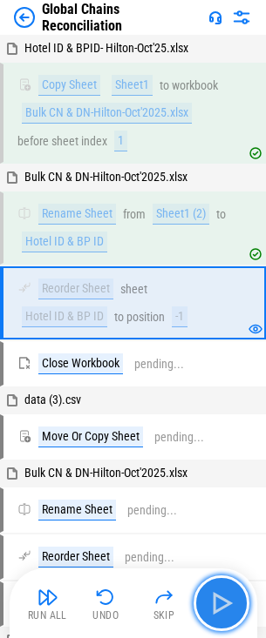
click at [221, 606] on img "button" at bounding box center [221, 603] width 28 height 28
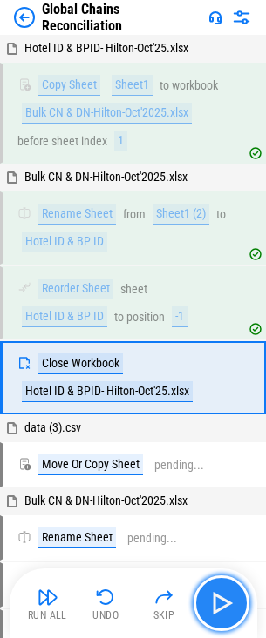
click at [221, 606] on img "button" at bounding box center [221, 603] width 28 height 28
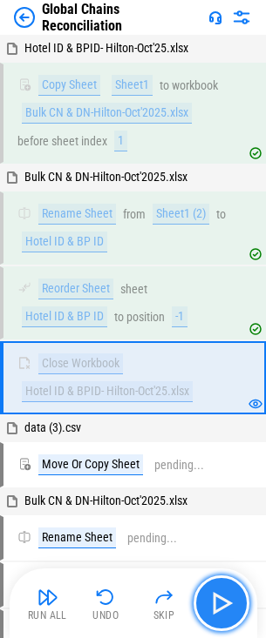
click at [221, 606] on img "button" at bounding box center [221, 603] width 28 height 28
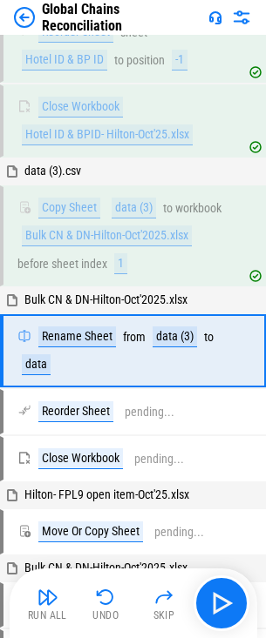
scroll to position [289, 0]
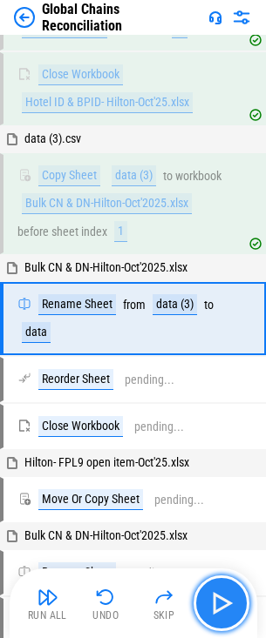
click at [219, 600] on img "button" at bounding box center [221, 603] width 28 height 28
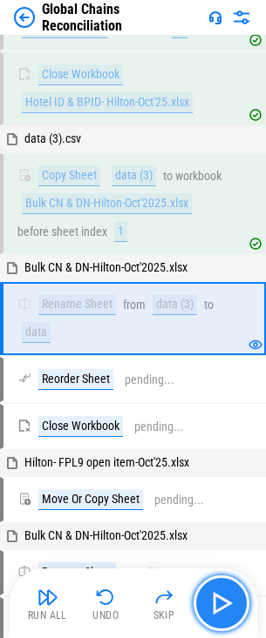
click at [219, 600] on img "button" at bounding box center [221, 603] width 28 height 28
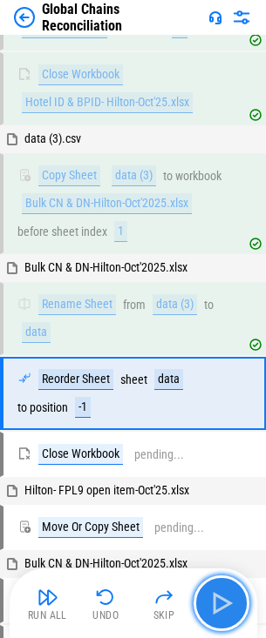
click at [219, 600] on img "button" at bounding box center [221, 603] width 28 height 28
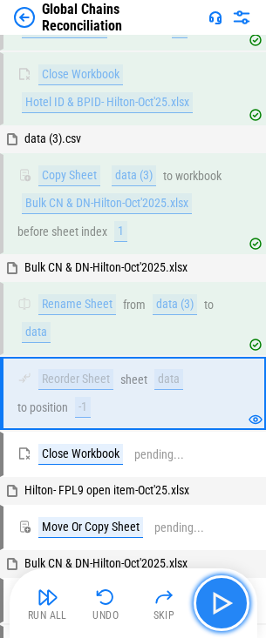
click at [219, 600] on img "button" at bounding box center [221, 603] width 28 height 28
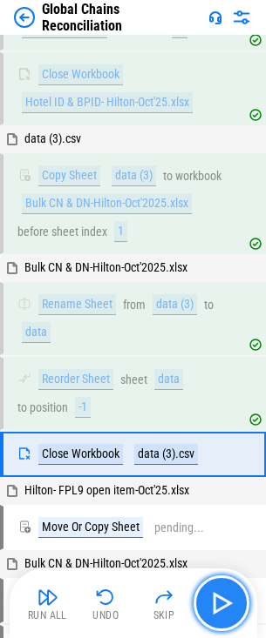
click at [219, 600] on img "button" at bounding box center [221, 603] width 28 height 28
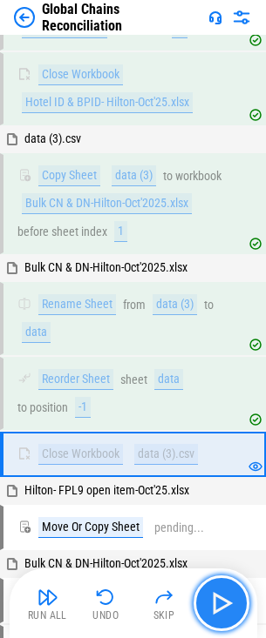
click at [219, 600] on img "button" at bounding box center [221, 603] width 28 height 28
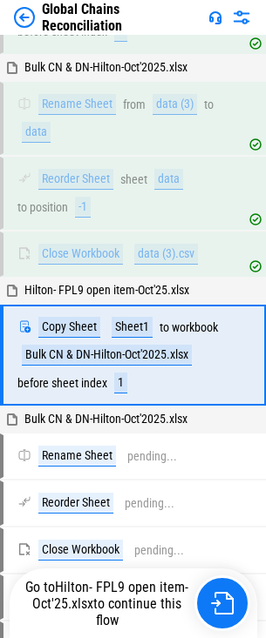
scroll to position [526, 0]
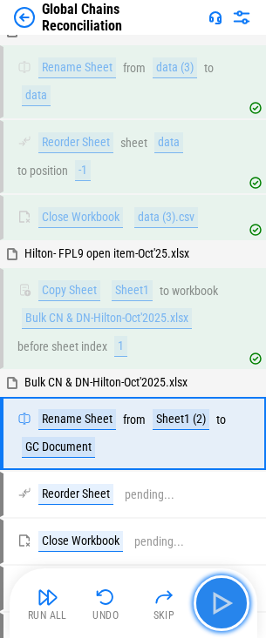
click at [226, 603] on img "button" at bounding box center [221, 603] width 28 height 28
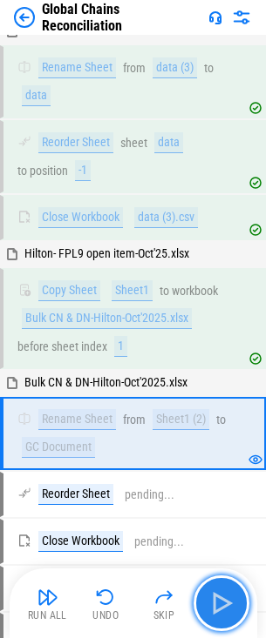
click at [227, 603] on img "button" at bounding box center [221, 603] width 28 height 28
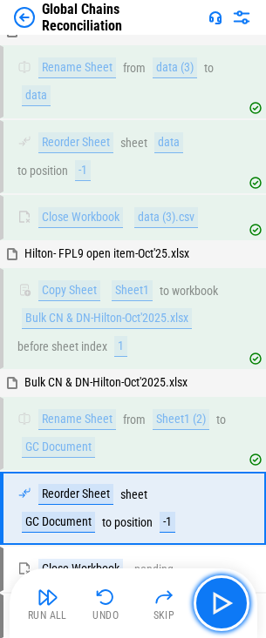
click at [226, 599] on img "button" at bounding box center [221, 603] width 28 height 28
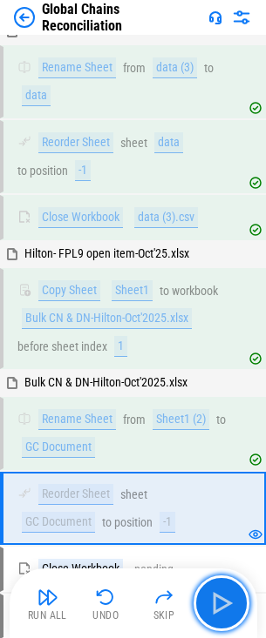
click at [226, 599] on img "button" at bounding box center [221, 603] width 28 height 28
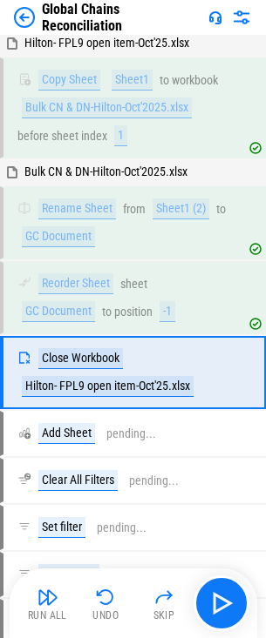
scroll to position [791, 0]
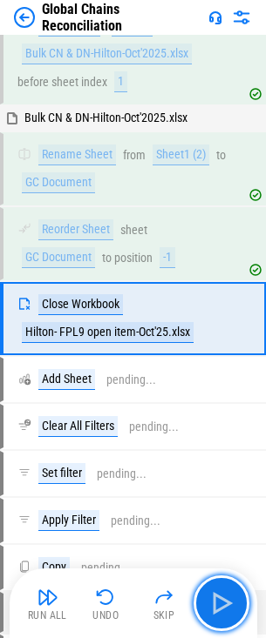
click at [226, 599] on img "button" at bounding box center [221, 603] width 28 height 28
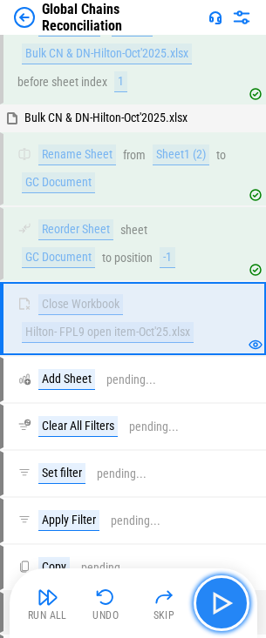
click at [225, 605] on img "button" at bounding box center [221, 603] width 28 height 28
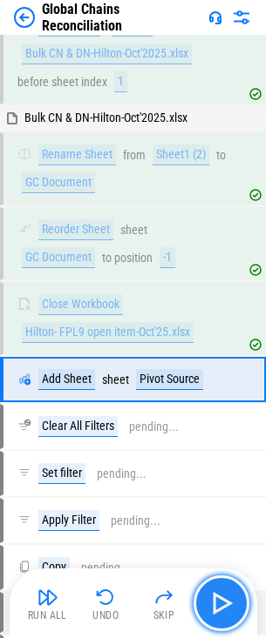
click at [225, 601] on img "button" at bounding box center [221, 603] width 28 height 28
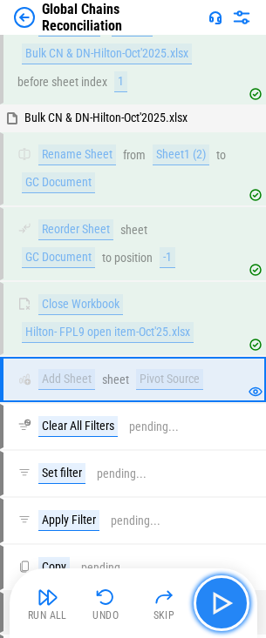
click at [225, 601] on img "button" at bounding box center [221, 603] width 28 height 28
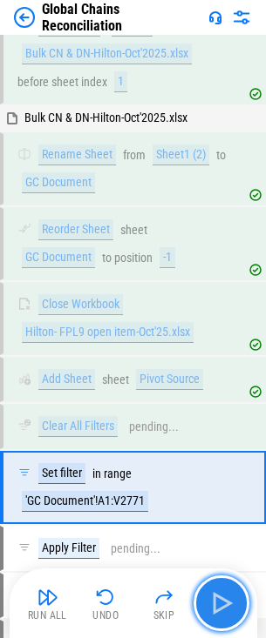
click at [225, 601] on img "button" at bounding box center [221, 603] width 28 height 28
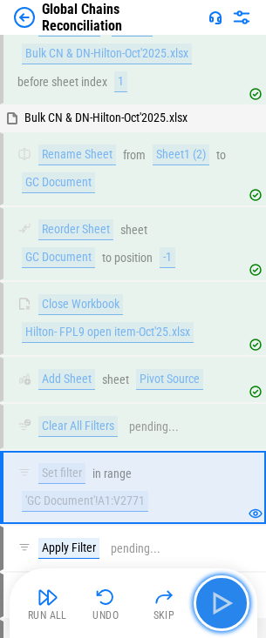
click at [225, 601] on img "button" at bounding box center [221, 603] width 28 height 28
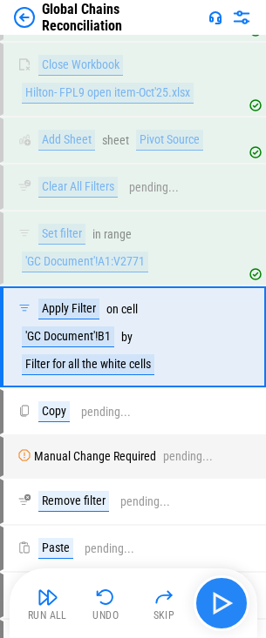
scroll to position [1048, 0]
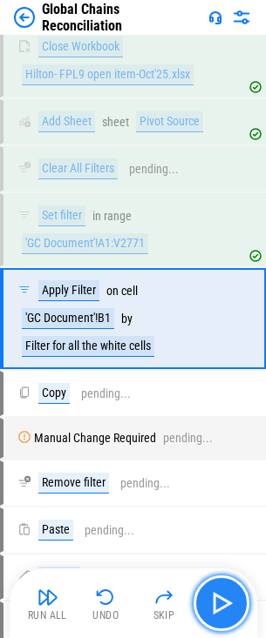
click at [225, 601] on img "button" at bounding box center [221, 603] width 28 height 28
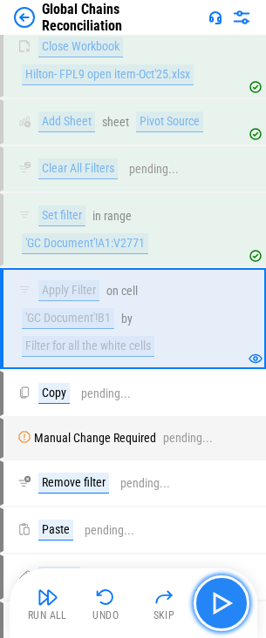
click at [225, 601] on img "button" at bounding box center [221, 603] width 28 height 28
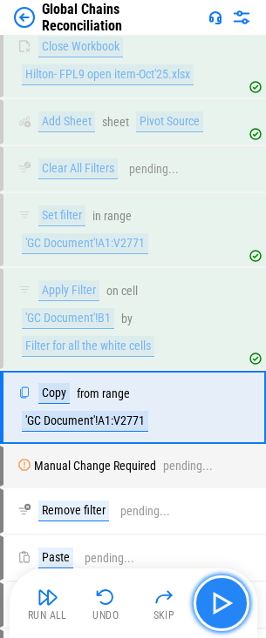
click at [225, 601] on img "button" at bounding box center [221, 603] width 28 height 28
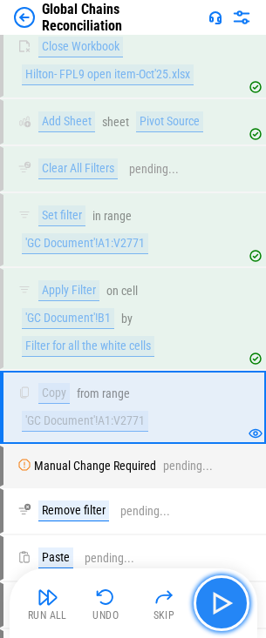
click at [225, 601] on img "button" at bounding box center [221, 603] width 28 height 28
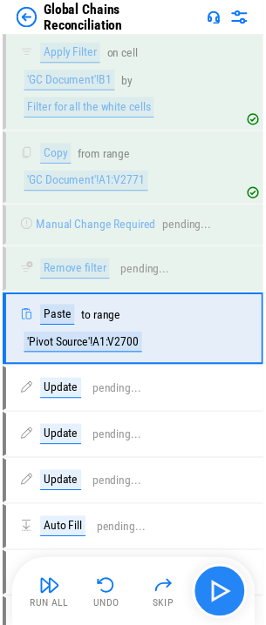
scroll to position [1303, 0]
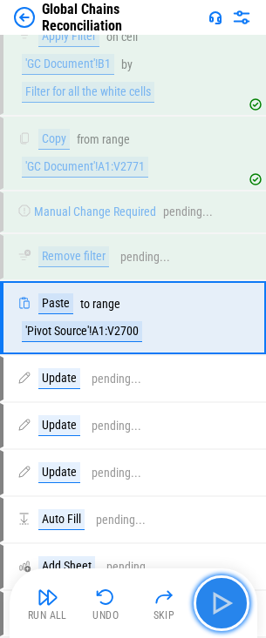
click at [225, 601] on img "button" at bounding box center [221, 603] width 28 height 28
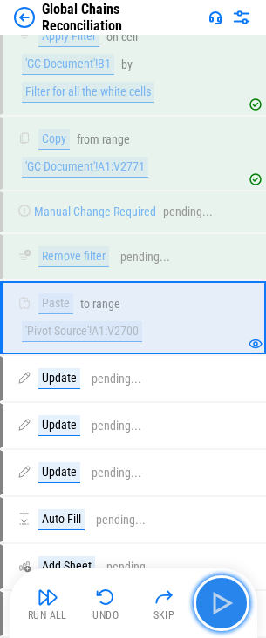
click at [228, 600] on img "button" at bounding box center [221, 603] width 28 height 28
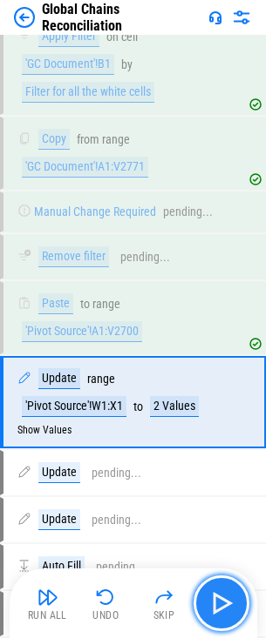
click at [228, 600] on img "button" at bounding box center [221, 603] width 28 height 28
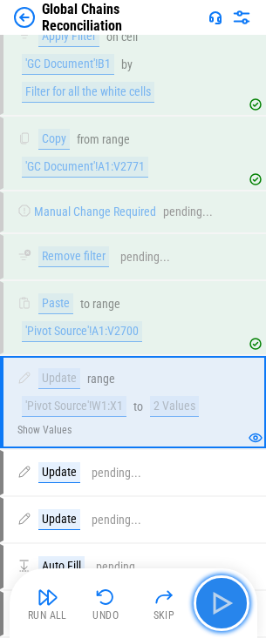
click at [229, 600] on img "button" at bounding box center [221, 603] width 28 height 28
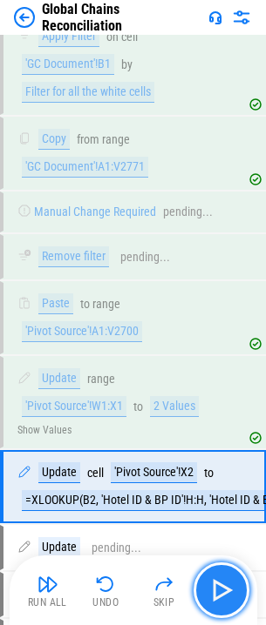
click at [227, 599] on img "button" at bounding box center [221, 590] width 28 height 28
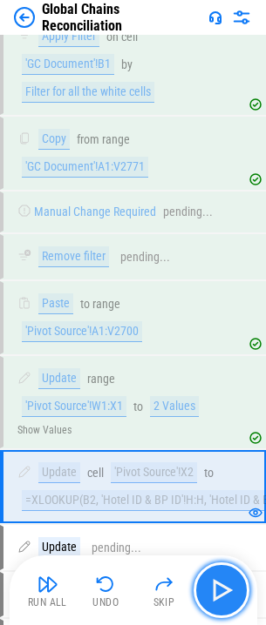
click at [226, 596] on img "button" at bounding box center [221, 590] width 28 height 28
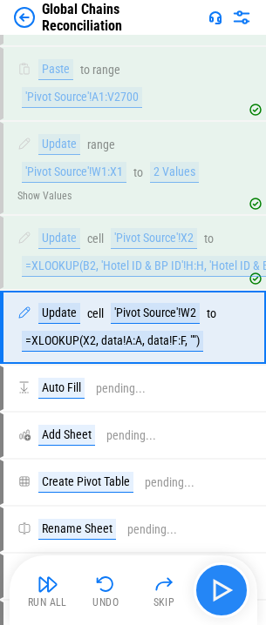
scroll to position [1552, 0]
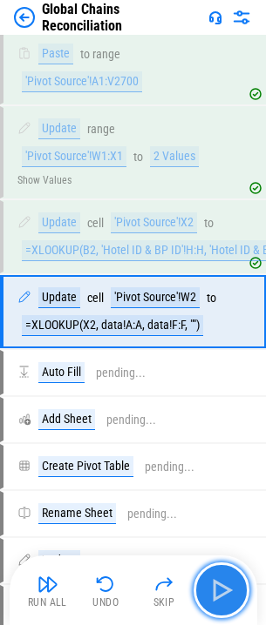
click at [225, 589] on img "button" at bounding box center [221, 590] width 28 height 28
click at [225, 589] on div "Run All Undo Skip" at bounding box center [135, 590] width 230 height 56
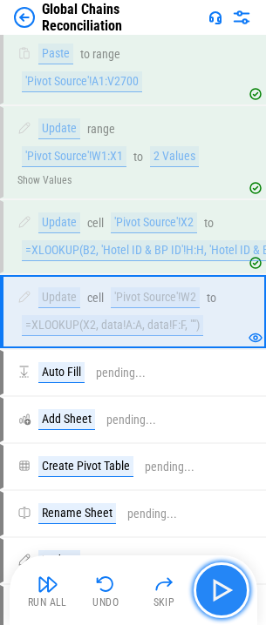
click at [222, 585] on img "button" at bounding box center [221, 590] width 28 height 28
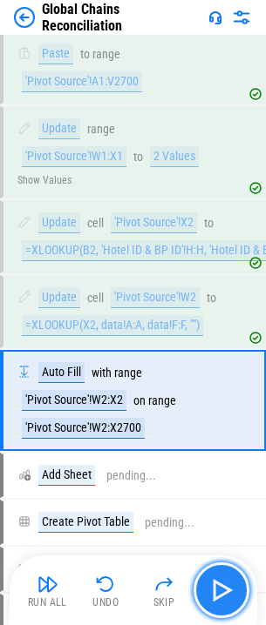
click at [223, 580] on img "button" at bounding box center [221, 590] width 28 height 28
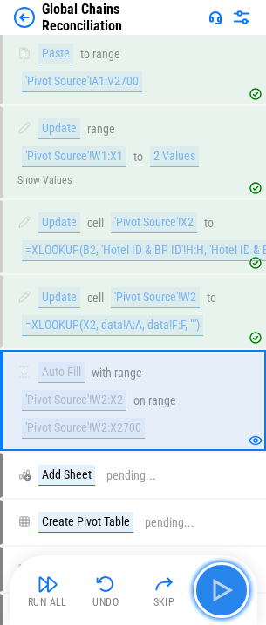
click at [219, 591] on img "button" at bounding box center [221, 590] width 28 height 28
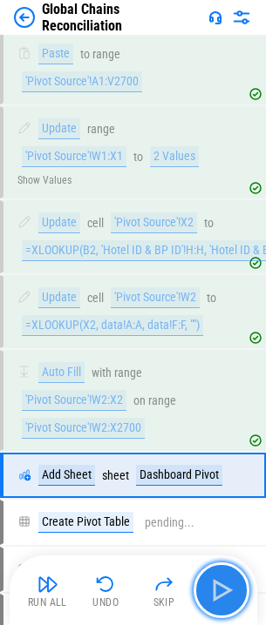
click at [232, 581] on img "button" at bounding box center [221, 590] width 28 height 28
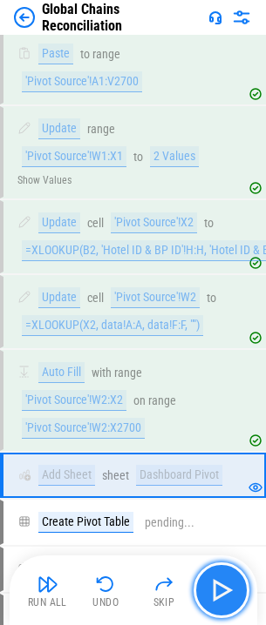
click at [232, 581] on img "button" at bounding box center [221, 590] width 28 height 28
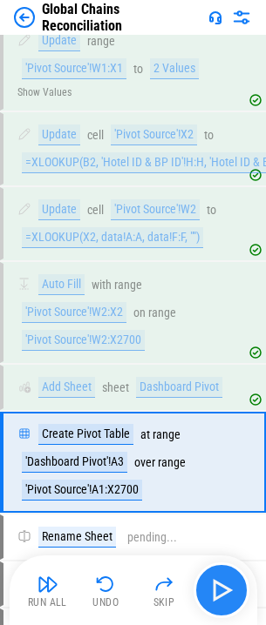
scroll to position [1791, 0]
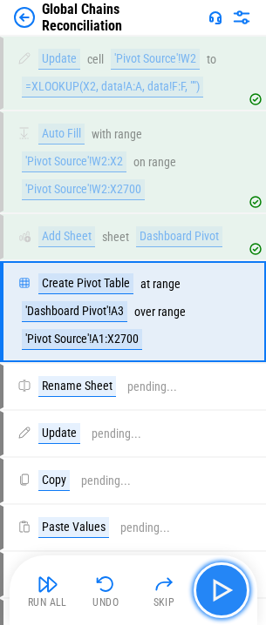
click at [230, 583] on img "button" at bounding box center [221, 590] width 28 height 28
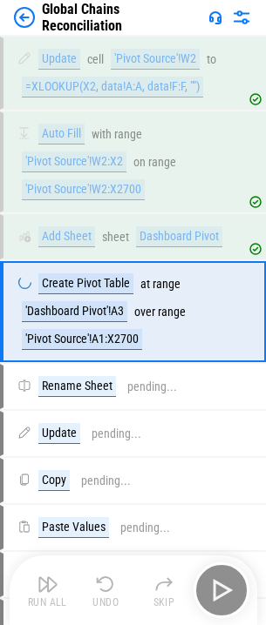
click at [230, 583] on div "Run All Undo Skip" at bounding box center [135, 590] width 230 height 56
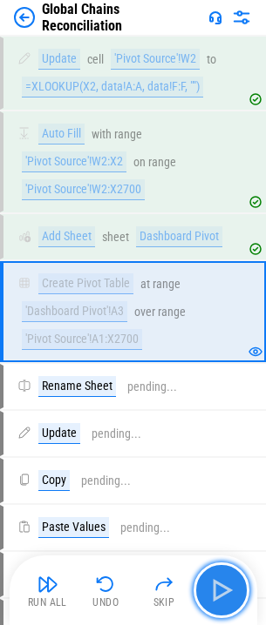
click at [228, 585] on img "button" at bounding box center [221, 590] width 28 height 28
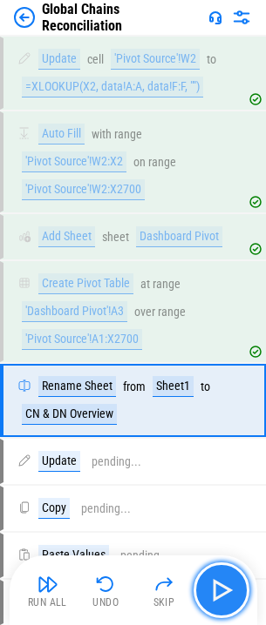
click at [226, 587] on img "button" at bounding box center [221, 590] width 28 height 28
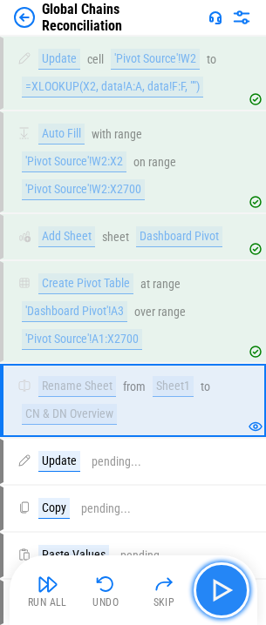
click at [218, 589] on img "button" at bounding box center [221, 590] width 28 height 28
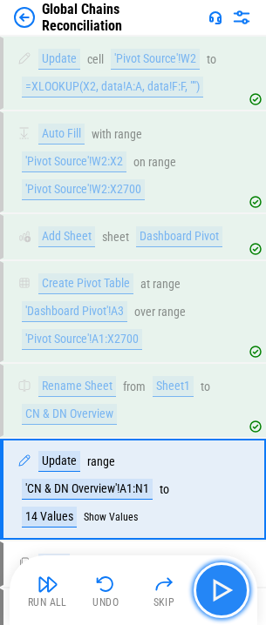
click at [218, 589] on img "button" at bounding box center [221, 590] width 28 height 28
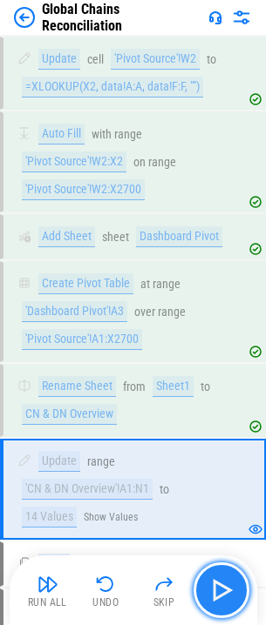
click at [218, 589] on img "button" at bounding box center [221, 590] width 28 height 28
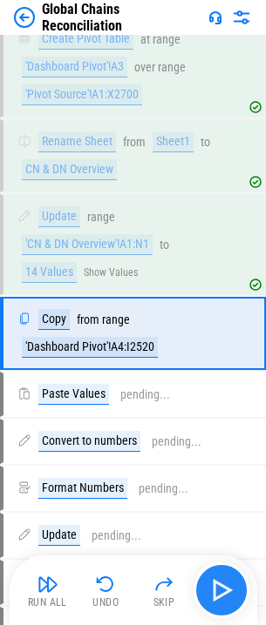
scroll to position [2057, 0]
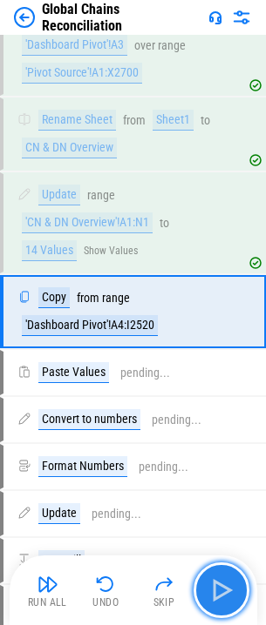
click at [218, 589] on img "button" at bounding box center [221, 590] width 28 height 28
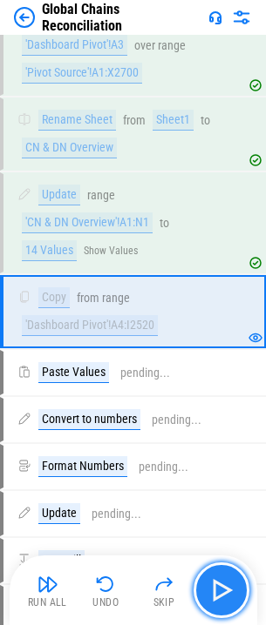
click at [230, 589] on img "button" at bounding box center [221, 590] width 28 height 28
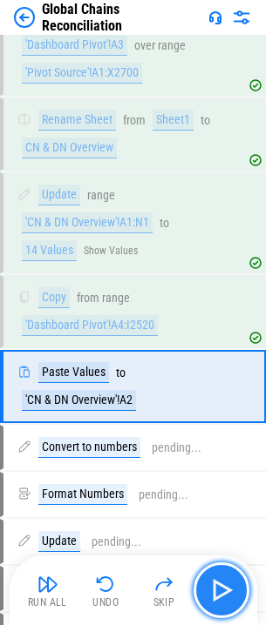
click at [219, 589] on img "button" at bounding box center [221, 590] width 28 height 28
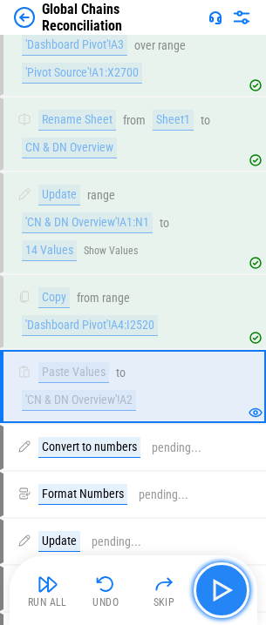
click at [219, 589] on img "button" at bounding box center [221, 590] width 28 height 28
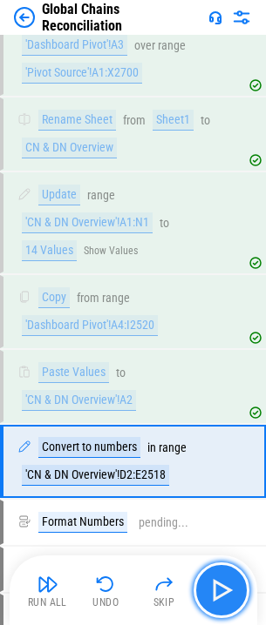
click at [219, 589] on img "button" at bounding box center [221, 590] width 28 height 28
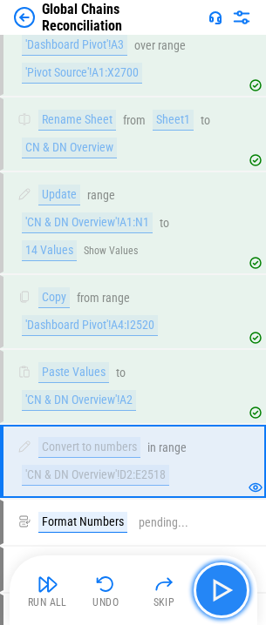
click at [219, 589] on img "button" at bounding box center [221, 590] width 28 height 28
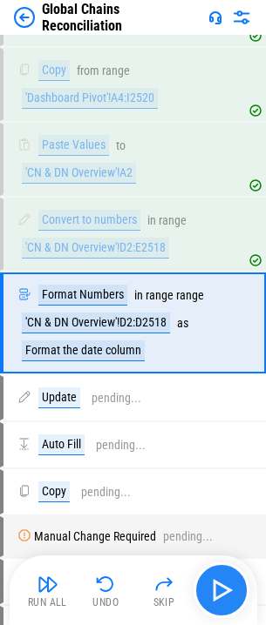
scroll to position [2296, 0]
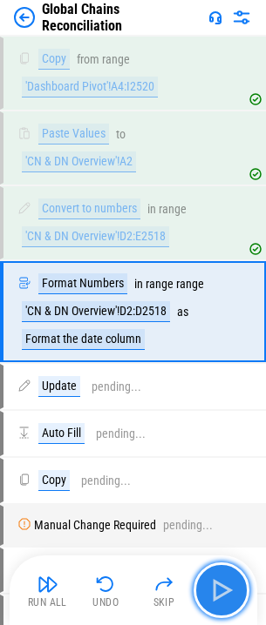
click at [219, 589] on img "button" at bounding box center [221, 590] width 28 height 28
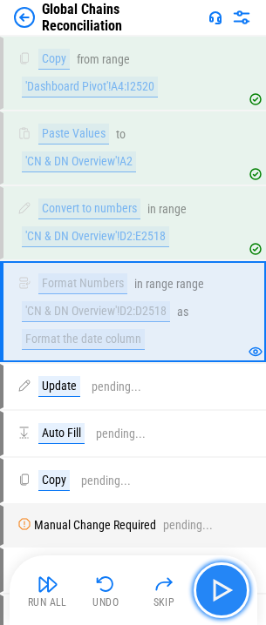
click at [219, 589] on img "button" at bounding box center [221, 590] width 28 height 28
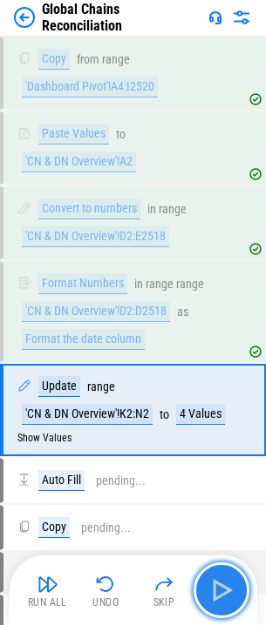
click at [219, 589] on img "button" at bounding box center [221, 590] width 28 height 28
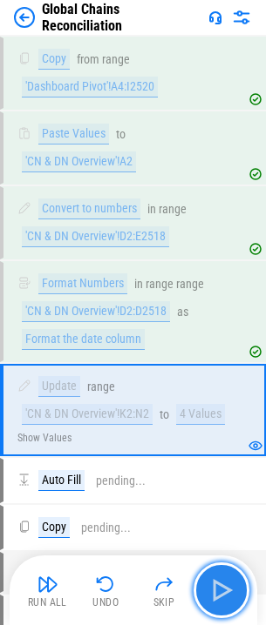
click at [219, 589] on img "button" at bounding box center [221, 590] width 28 height 28
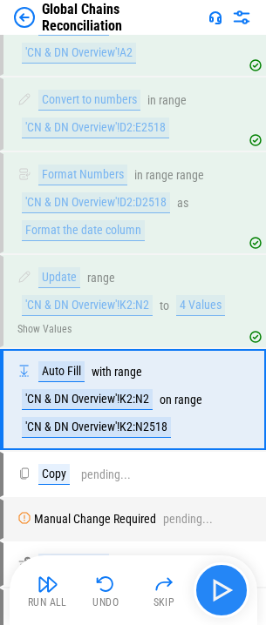
scroll to position [2493, 0]
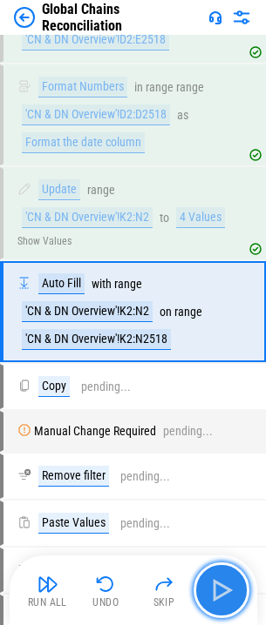
click at [219, 589] on img "button" at bounding box center [221, 590] width 28 height 28
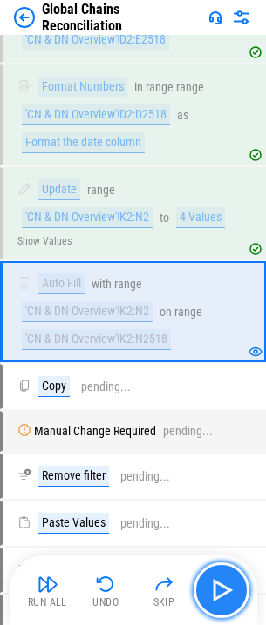
click at [219, 589] on img "button" at bounding box center [221, 590] width 28 height 28
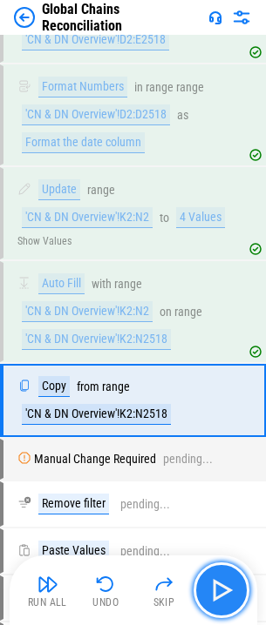
click at [226, 592] on img "button" at bounding box center [221, 590] width 28 height 28
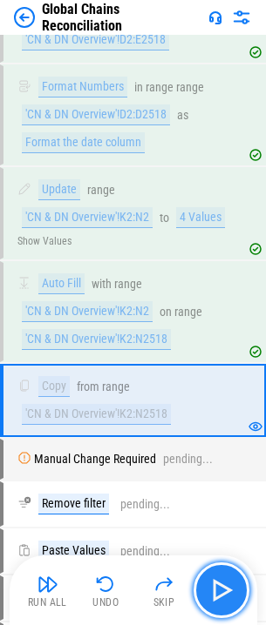
click at [226, 592] on img "button" at bounding box center [221, 590] width 28 height 28
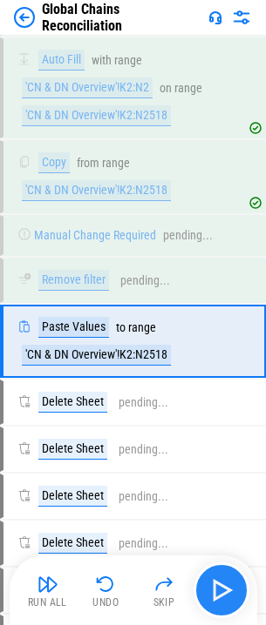
scroll to position [2747, 0]
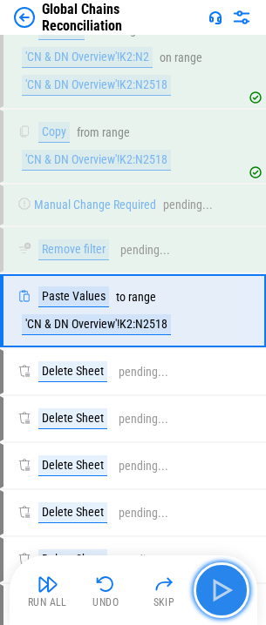
click at [226, 592] on img "button" at bounding box center [221, 590] width 28 height 28
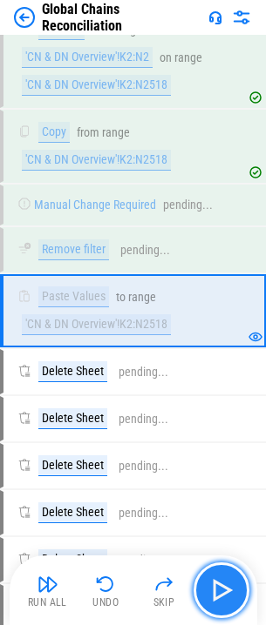
click at [226, 592] on img "button" at bounding box center [221, 590] width 28 height 28
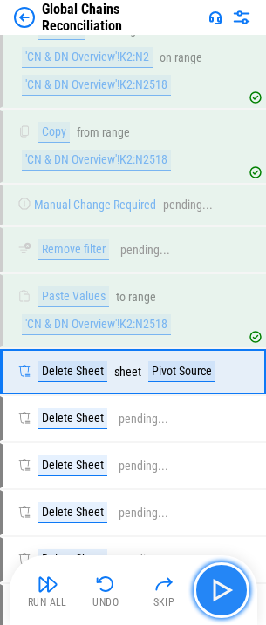
click at [226, 592] on img "button" at bounding box center [221, 590] width 28 height 28
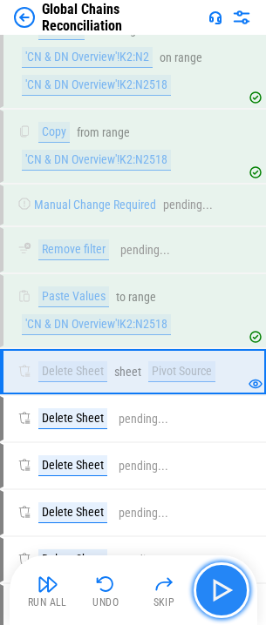
click at [226, 589] on img "button" at bounding box center [221, 590] width 28 height 28
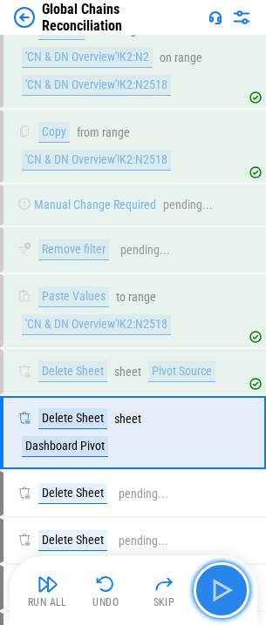
click at [226, 589] on img "button" at bounding box center [221, 590] width 28 height 28
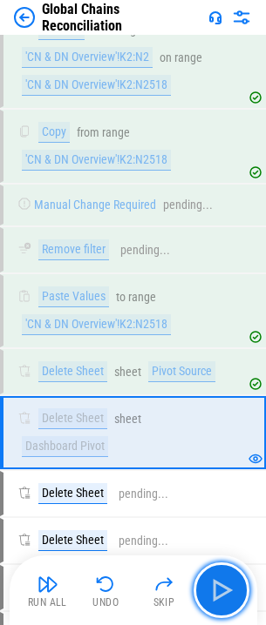
click at [220, 589] on img "button" at bounding box center [221, 590] width 28 height 28
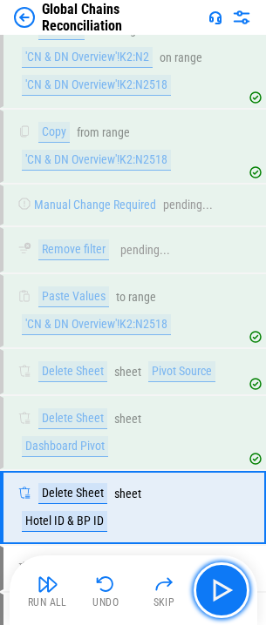
click at [220, 589] on img "button" at bounding box center [221, 590] width 28 height 28
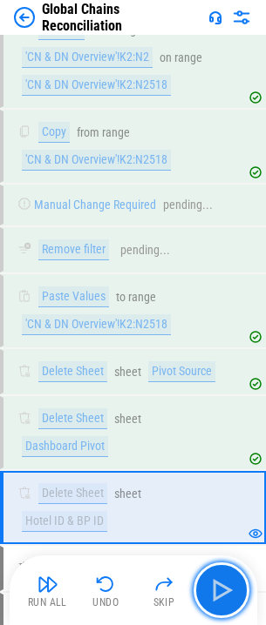
click at [220, 589] on img "button" at bounding box center [221, 590] width 28 height 28
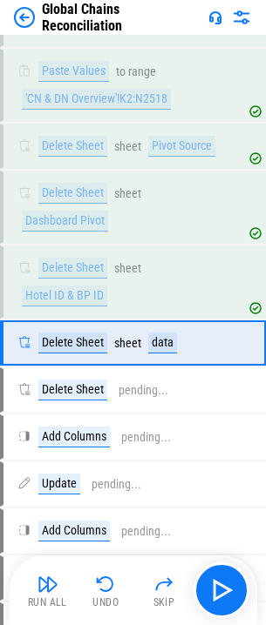
scroll to position [3005, 0]
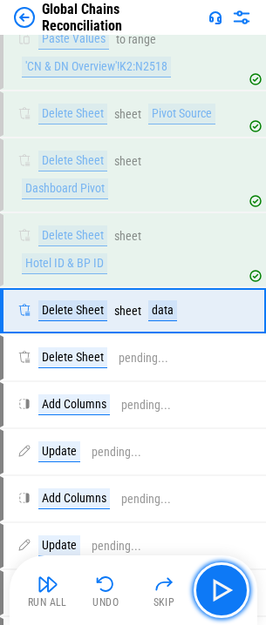
click at [220, 589] on img "button" at bounding box center [221, 590] width 28 height 28
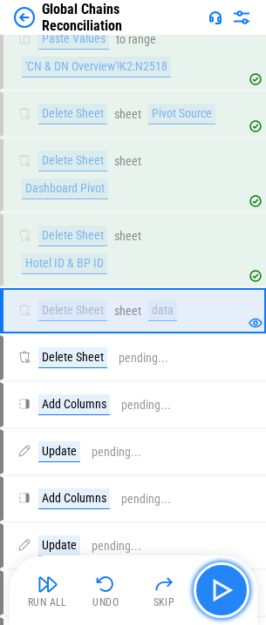
click at [221, 583] on img "button" at bounding box center [221, 590] width 28 height 28
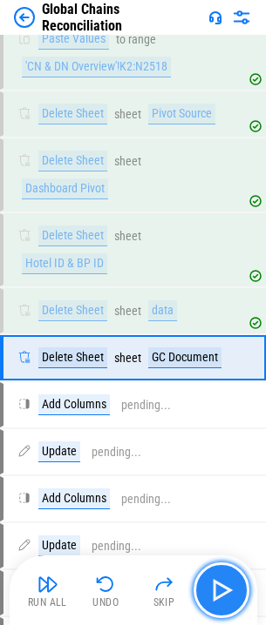
click at [221, 583] on img "button" at bounding box center [221, 590] width 28 height 28
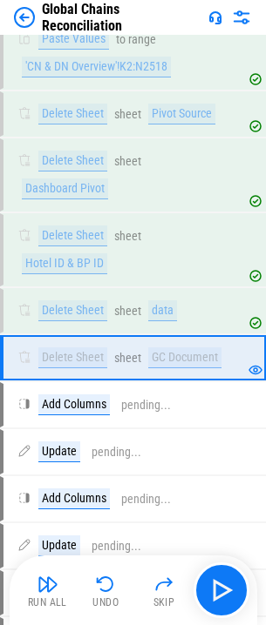
drag, startPoint x: 45, startPoint y: 578, endPoint x: 20, endPoint y: 597, distance: 31.7
click at [45, 578] on img "button" at bounding box center [47, 584] width 21 height 21
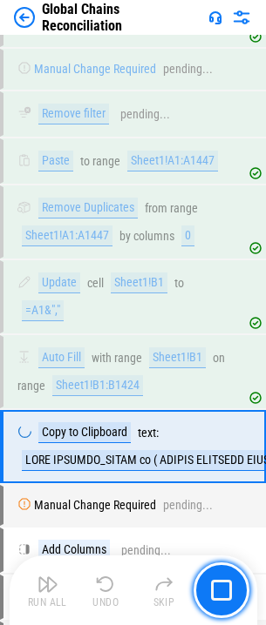
scroll to position [4915, 0]
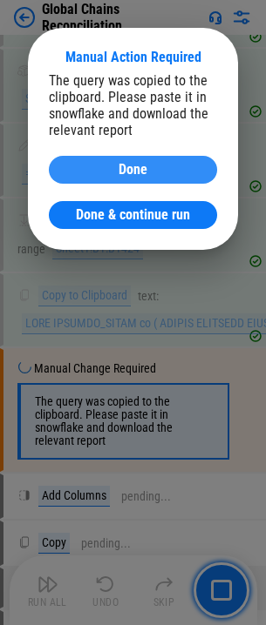
click at [164, 163] on div "Done" at bounding box center [133, 170] width 126 height 14
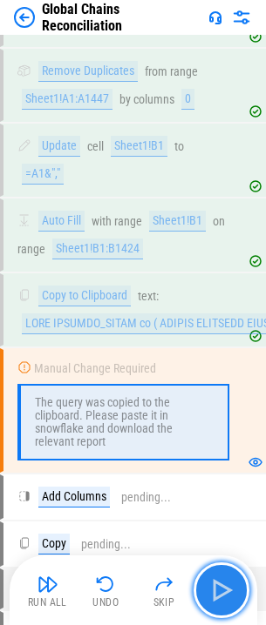
click at [209, 584] on img "button" at bounding box center [221, 590] width 28 height 28
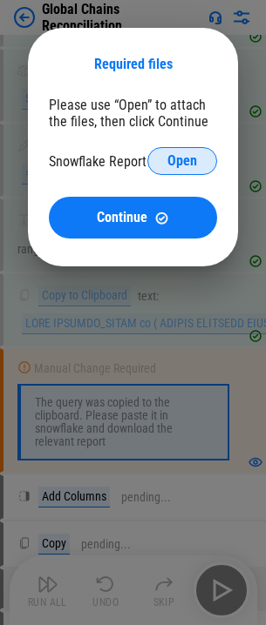
click at [184, 157] on span "Open" at bounding box center [182, 161] width 30 height 14
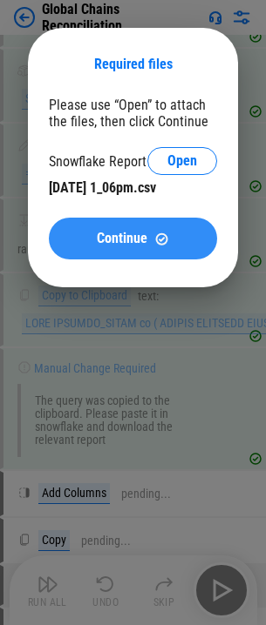
click at [113, 241] on span "Continue" at bounding box center [122, 239] width 51 height 14
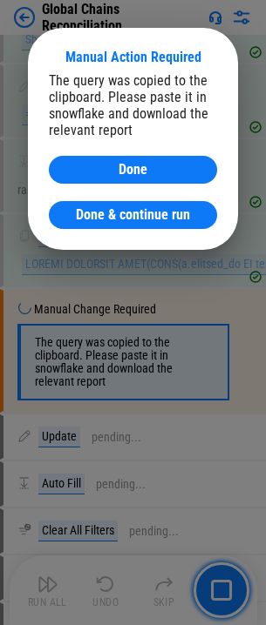
scroll to position [6872, 0]
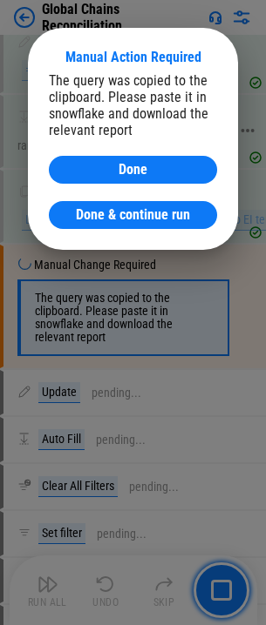
click at [114, 169] on div "Done" at bounding box center [133, 170] width 126 height 14
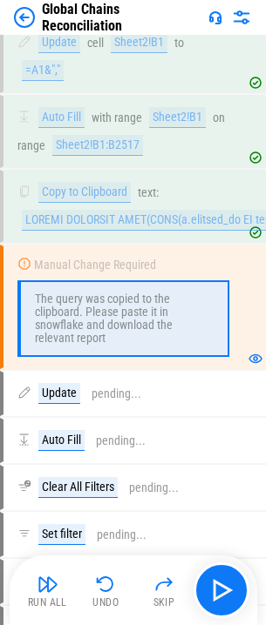
click at [55, 586] on img "button" at bounding box center [47, 584] width 21 height 21
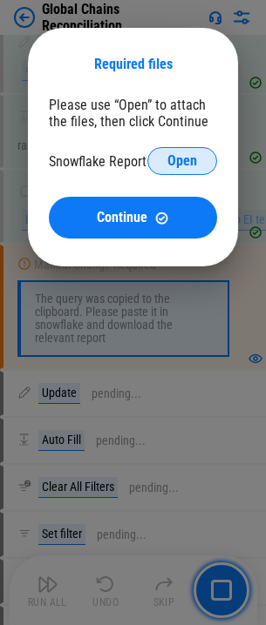
click at [172, 168] on span "Open" at bounding box center [182, 161] width 30 height 14
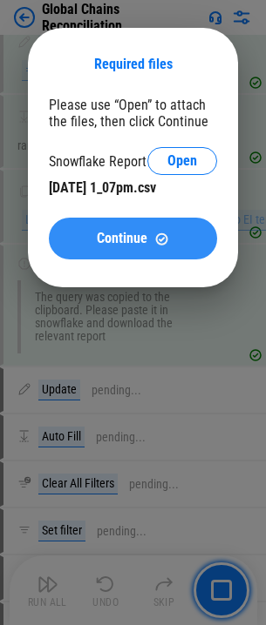
click at [146, 232] on span "Continue" at bounding box center [122, 239] width 51 height 14
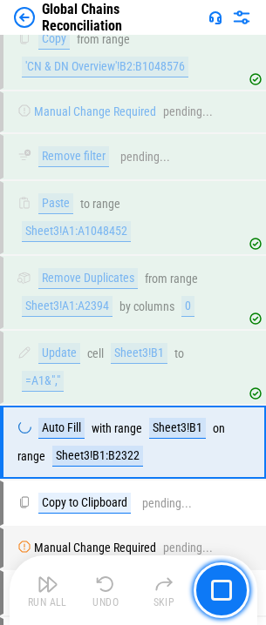
scroll to position [8593, 0]
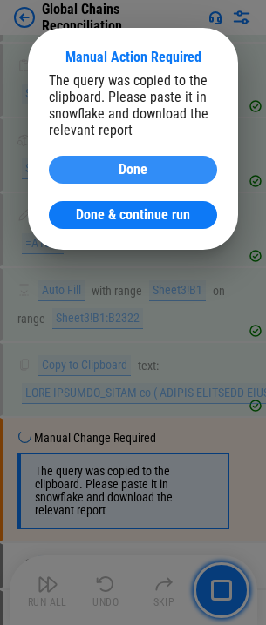
click at [152, 164] on div "Done" at bounding box center [133, 170] width 126 height 14
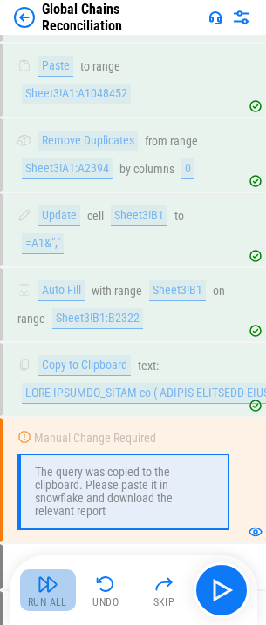
click at [51, 588] on img "button" at bounding box center [47, 584] width 21 height 21
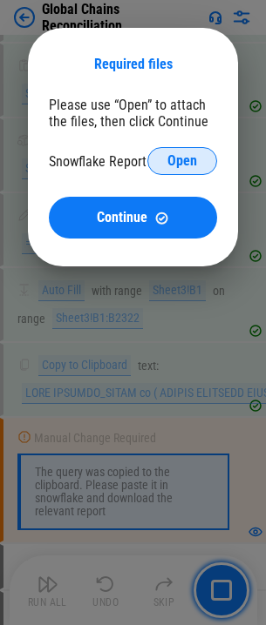
click at [177, 160] on span "Open" at bounding box center [182, 161] width 30 height 14
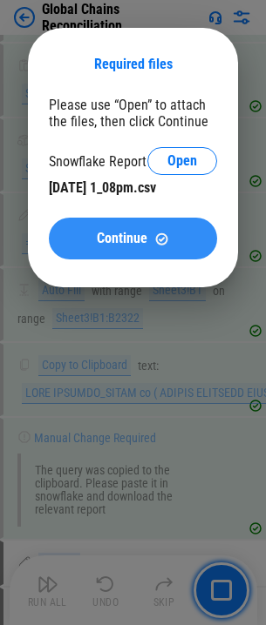
click at [112, 232] on span "Continue" at bounding box center [122, 239] width 51 height 14
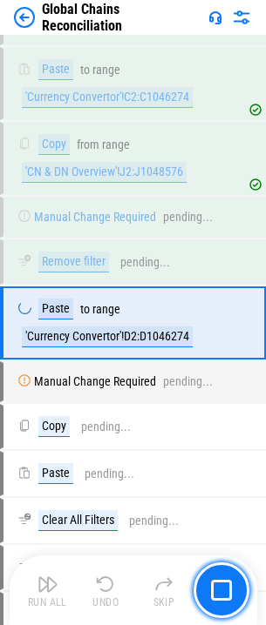
scroll to position [11439, 0]
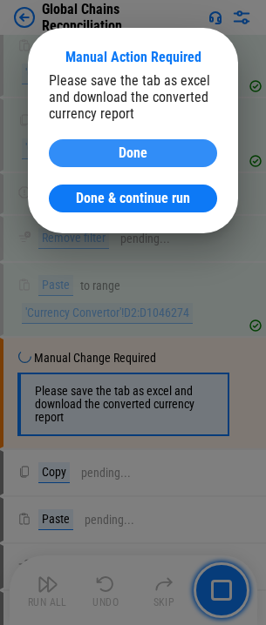
click at [156, 149] on div "Done" at bounding box center [133, 153] width 126 height 14
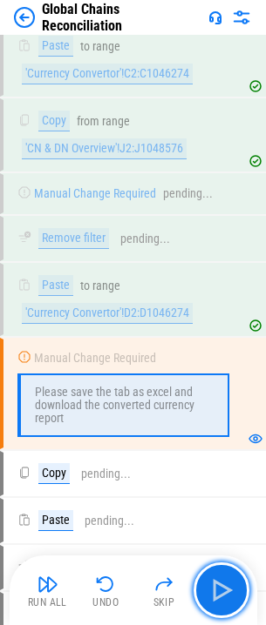
drag, startPoint x: 211, startPoint y: 584, endPoint x: 213, endPoint y: 593, distance: 9.1
click at [211, 585] on img "button" at bounding box center [221, 590] width 28 height 28
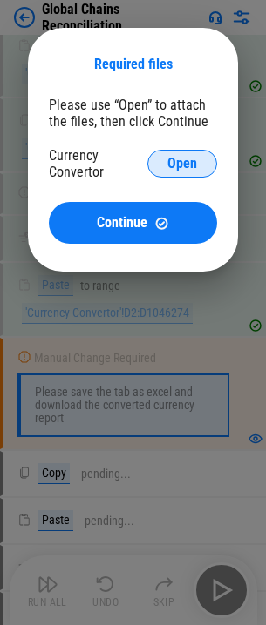
click at [180, 163] on span "Open" at bounding box center [182, 164] width 30 height 14
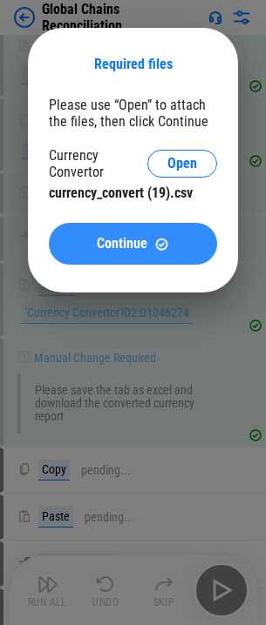
click at [127, 237] on span "Continue" at bounding box center [122, 244] width 51 height 14
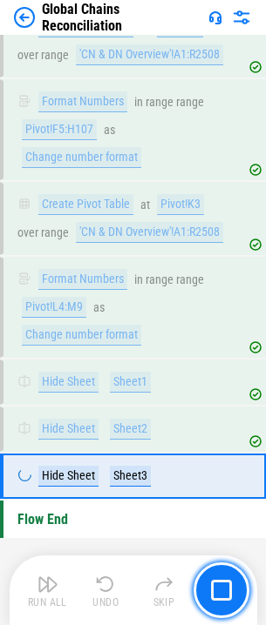
scroll to position [19262, 0]
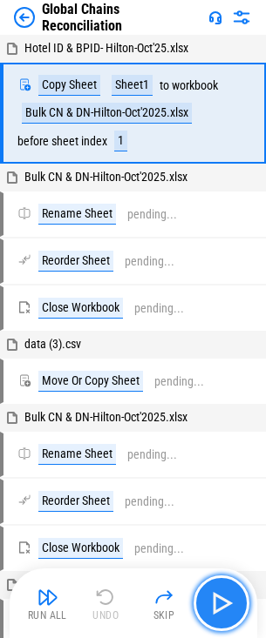
click at [222, 602] on img "button" at bounding box center [221, 603] width 28 height 28
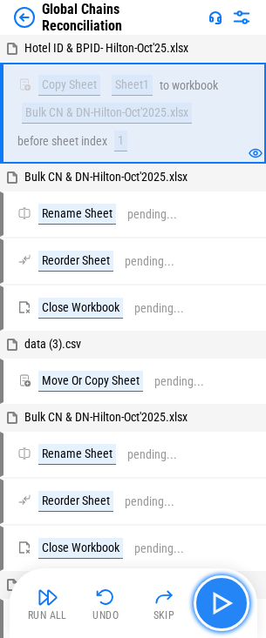
click at [222, 602] on img "button" at bounding box center [221, 603] width 28 height 28
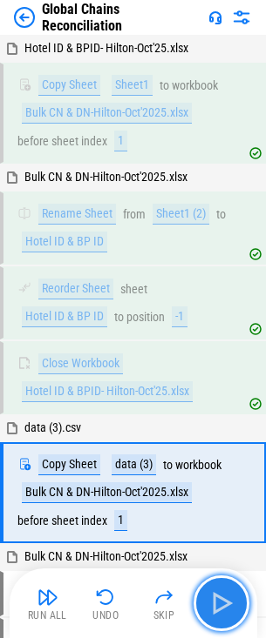
click at [220, 603] on img "button" at bounding box center [221, 603] width 28 height 28
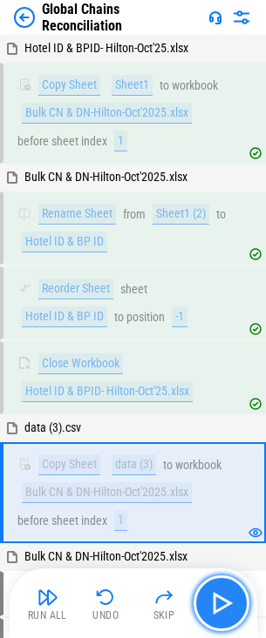
click at [220, 603] on img "button" at bounding box center [221, 603] width 28 height 28
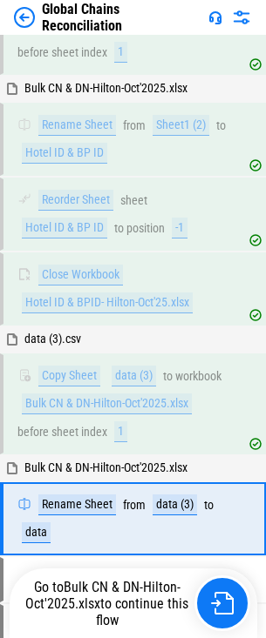
scroll to position [289, 0]
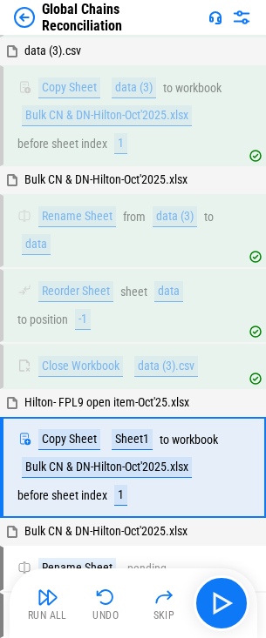
scroll to position [526, 0]
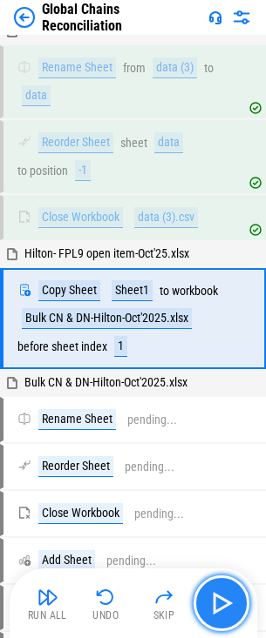
click at [213, 601] on img "button" at bounding box center [221, 603] width 28 height 28
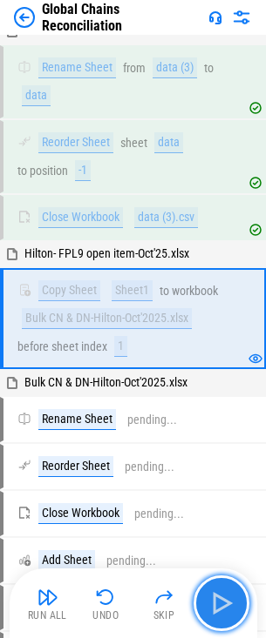
click at [219, 589] on button "button" at bounding box center [221, 604] width 56 height 56
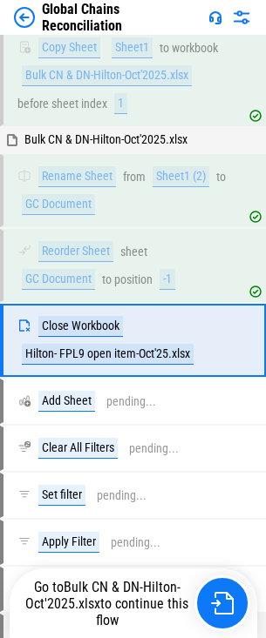
scroll to position [791, 0]
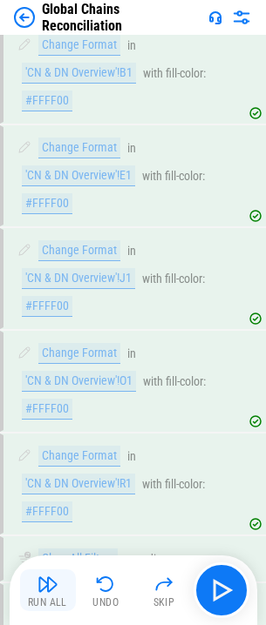
scroll to position [5139, 0]
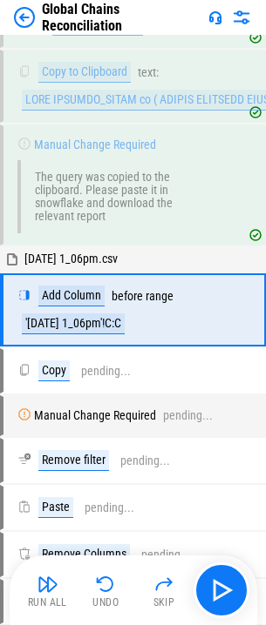
click at [44, 583] on img "button" at bounding box center [47, 584] width 21 height 21
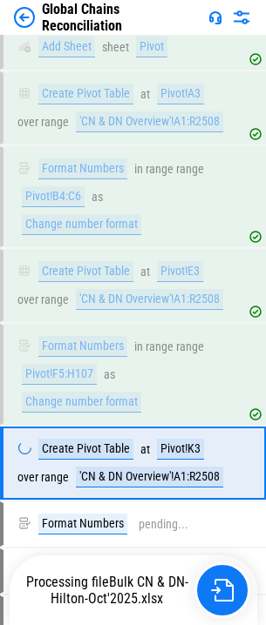
scroll to position [19168, 0]
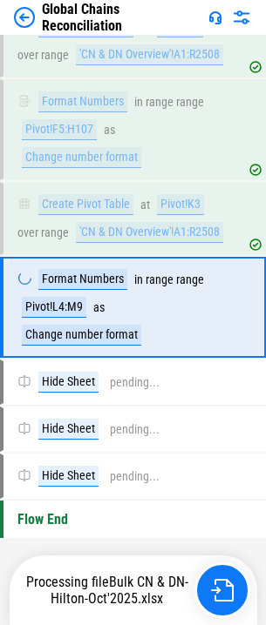
scroll to position [19257, 0]
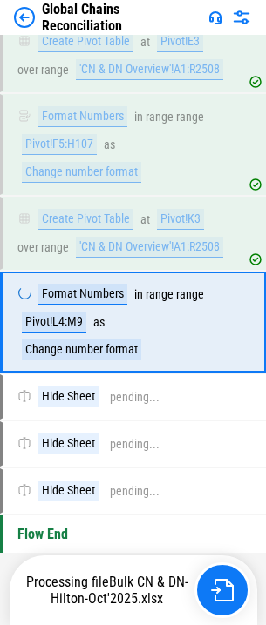
scroll to position [19257, 0]
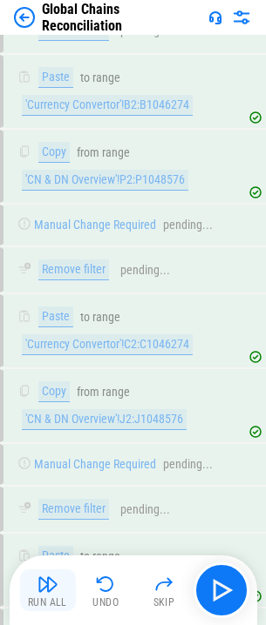
scroll to position [11650, 0]
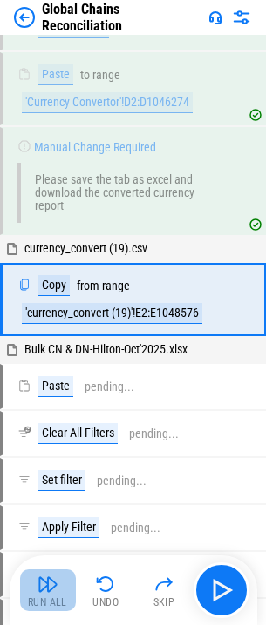
click at [43, 588] on img "button" at bounding box center [47, 584] width 21 height 21
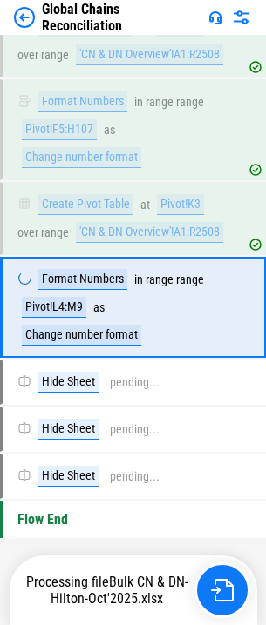
scroll to position [19257, 0]
